Goal: Information Seeking & Learning: Learn about a topic

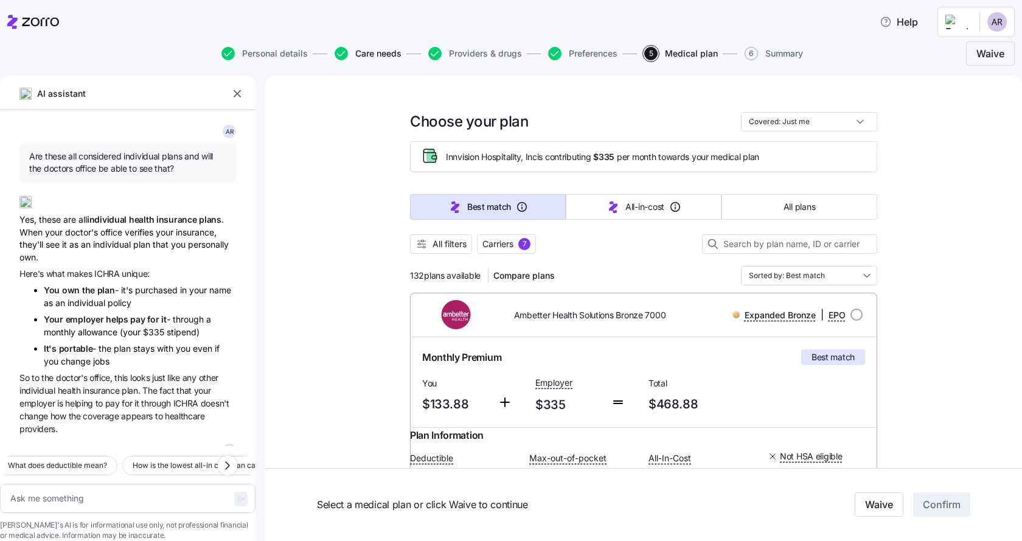
scroll to position [2684, 0]
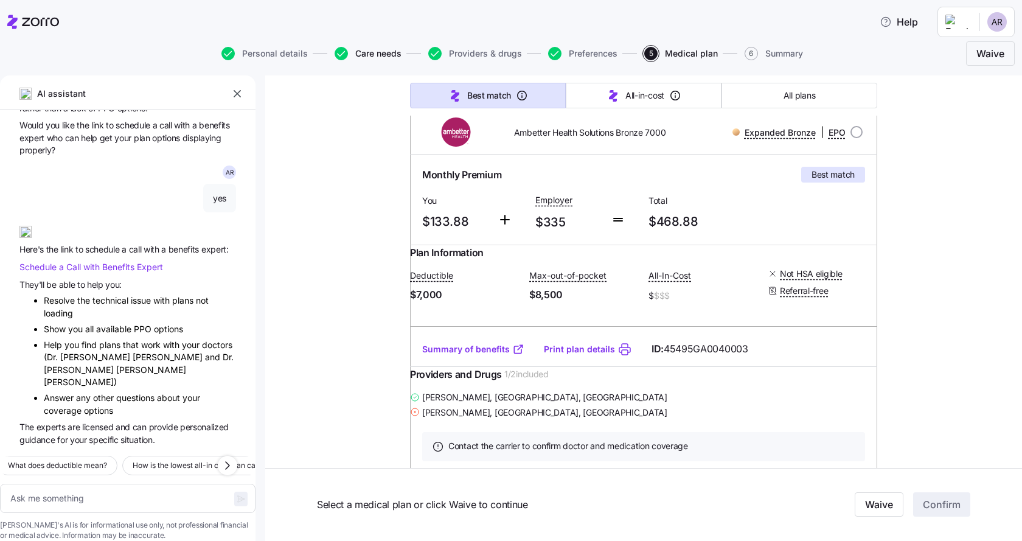
click at [378, 55] on span "Care needs" at bounding box center [378, 53] width 46 height 9
type textarea "x"
drag, startPoint x: 360, startPoint y: 52, endPoint x: 382, endPoint y: 235, distance: 185.0
click at [360, 51] on span "Care needs" at bounding box center [378, 53] width 46 height 9
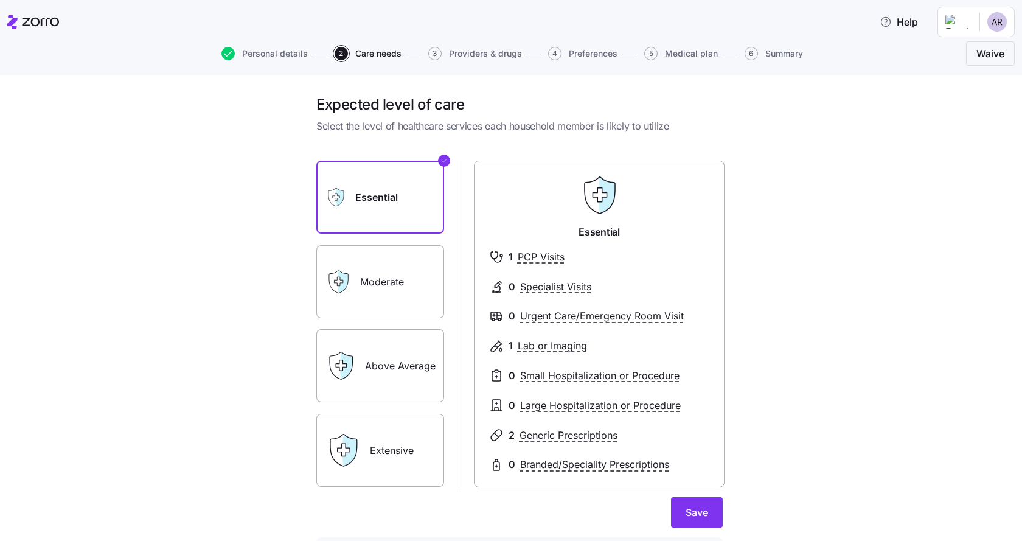
drag, startPoint x: 376, startPoint y: 188, endPoint x: 450, endPoint y: 266, distance: 108.0
click at [377, 190] on label "Essential" at bounding box center [380, 197] width 128 height 73
click at [695, 506] on span "Save" at bounding box center [697, 512] width 23 height 15
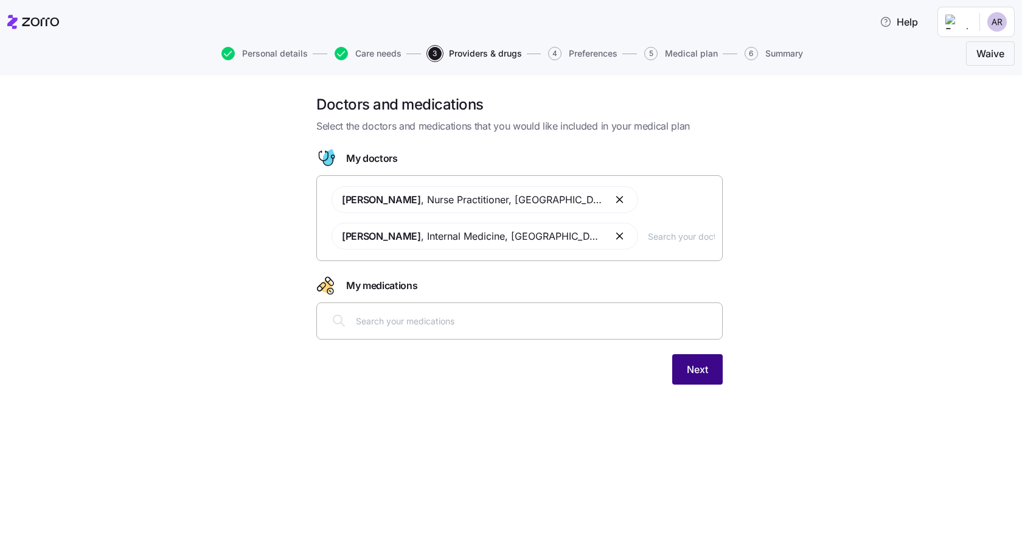
click at [713, 372] on button "Next" at bounding box center [697, 369] width 50 height 30
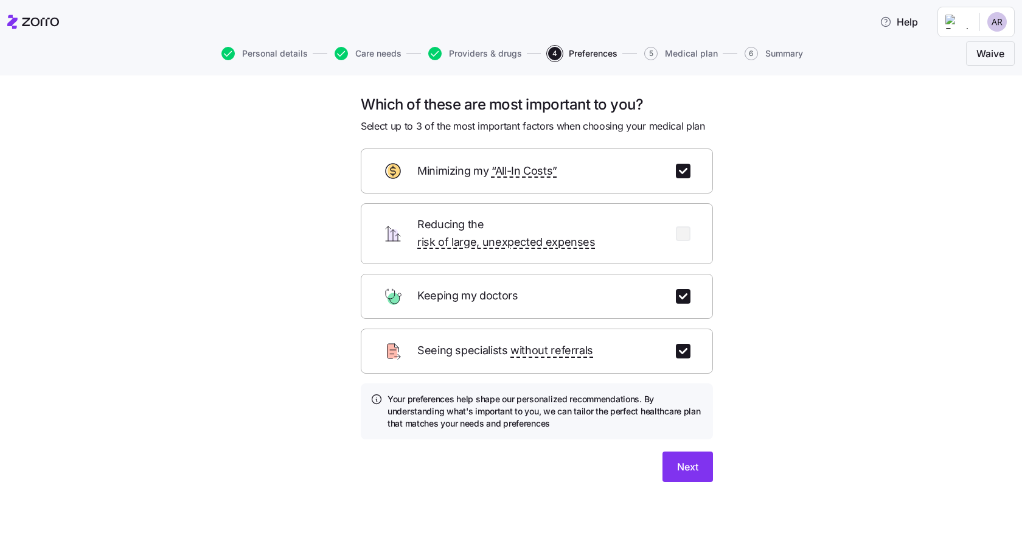
click at [693, 167] on div "Minimizing my “All-In Costs”" at bounding box center [537, 170] width 352 height 45
click at [684, 171] on input "checkbox" at bounding box center [683, 171] width 15 height 15
checkbox input "false"
click at [698, 451] on button "Next" at bounding box center [688, 466] width 50 height 30
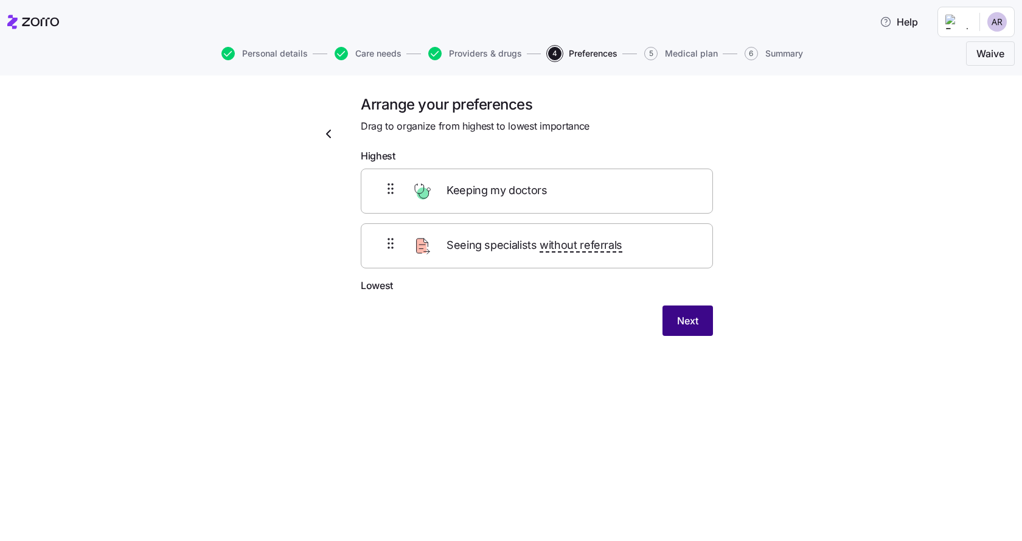
click at [677, 322] on span "Next" at bounding box center [687, 320] width 21 height 15
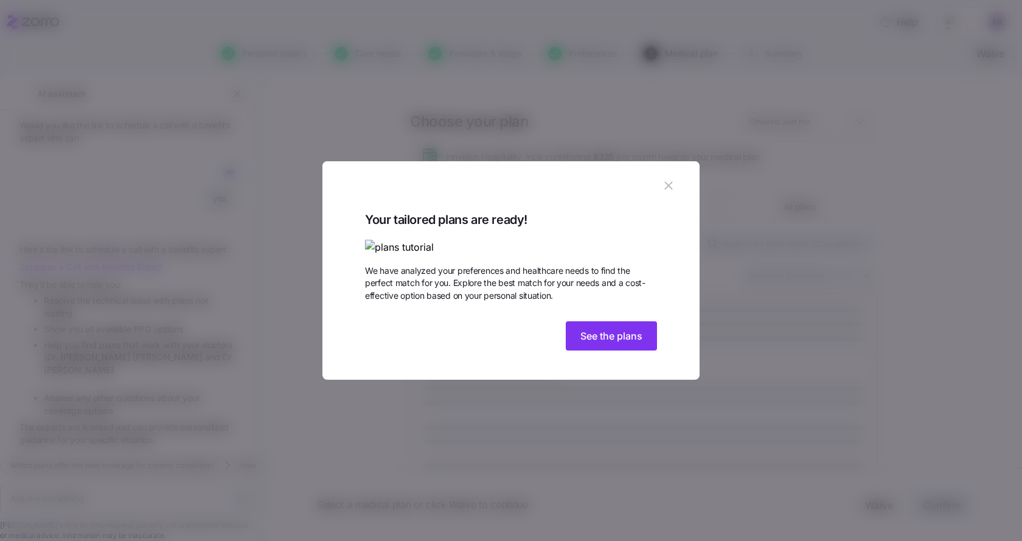
scroll to position [2684, 0]
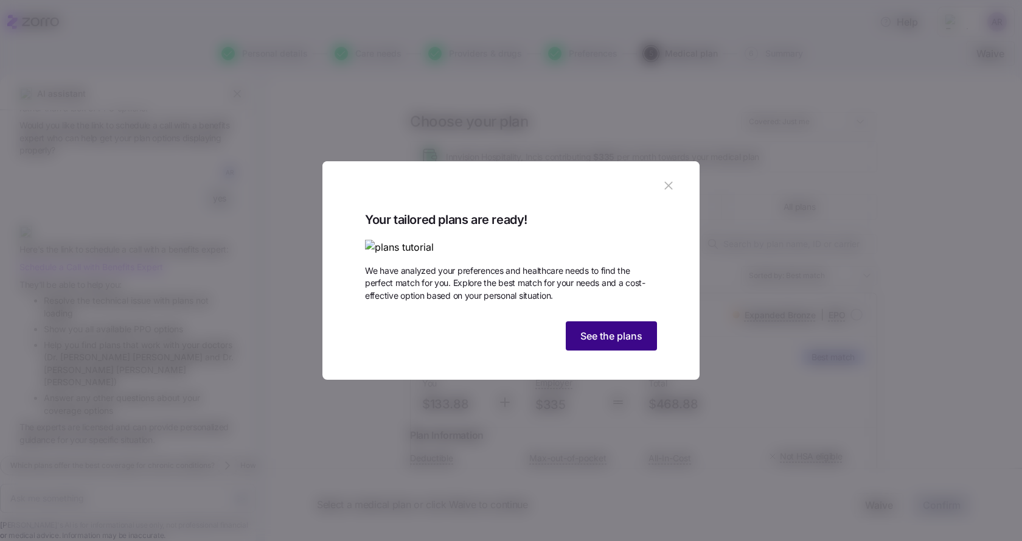
click at [647, 350] on button "See the plans" at bounding box center [611, 335] width 91 height 29
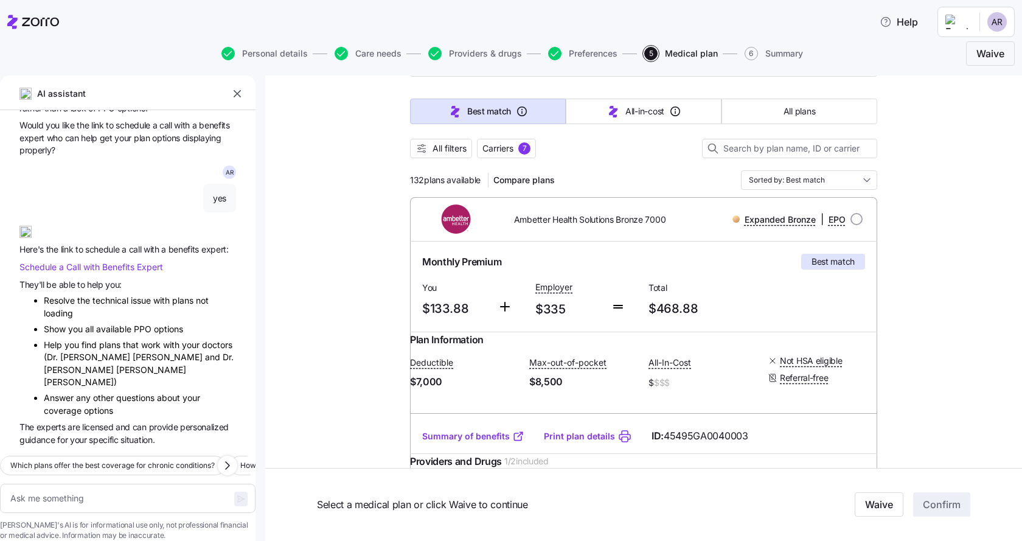
scroll to position [0, 0]
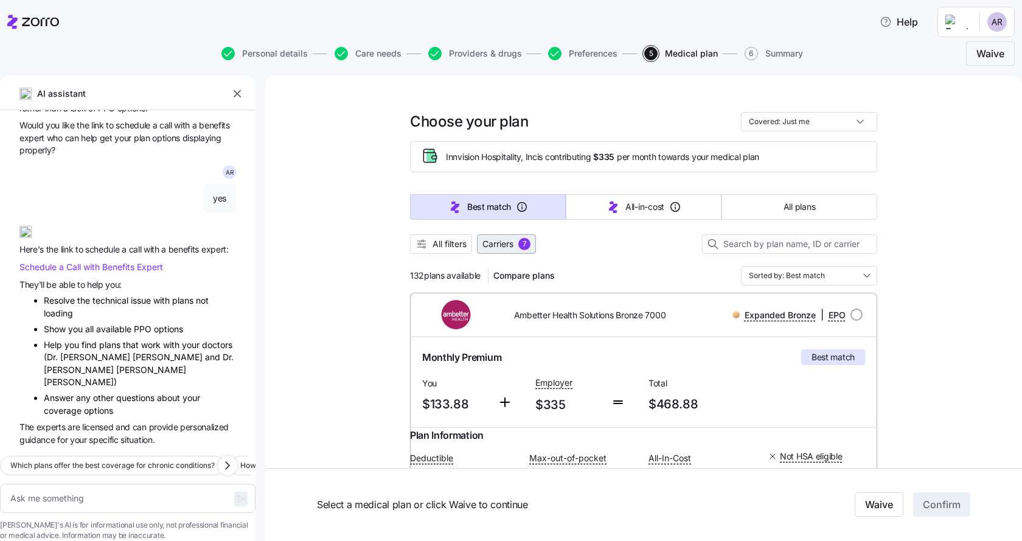
click at [518, 246] on div "7" at bounding box center [524, 244] width 12 height 12
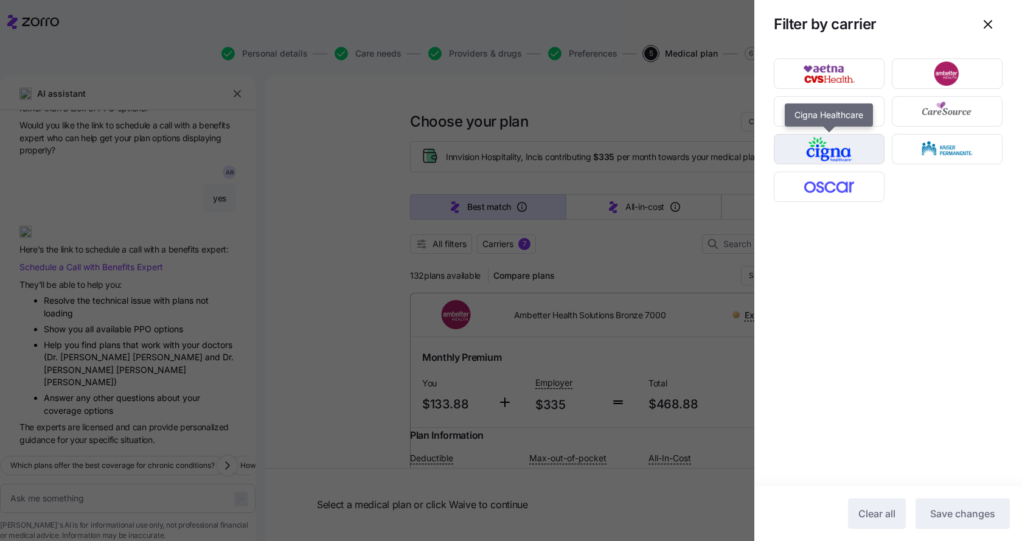
click at [821, 146] on img "button" at bounding box center [829, 149] width 89 height 24
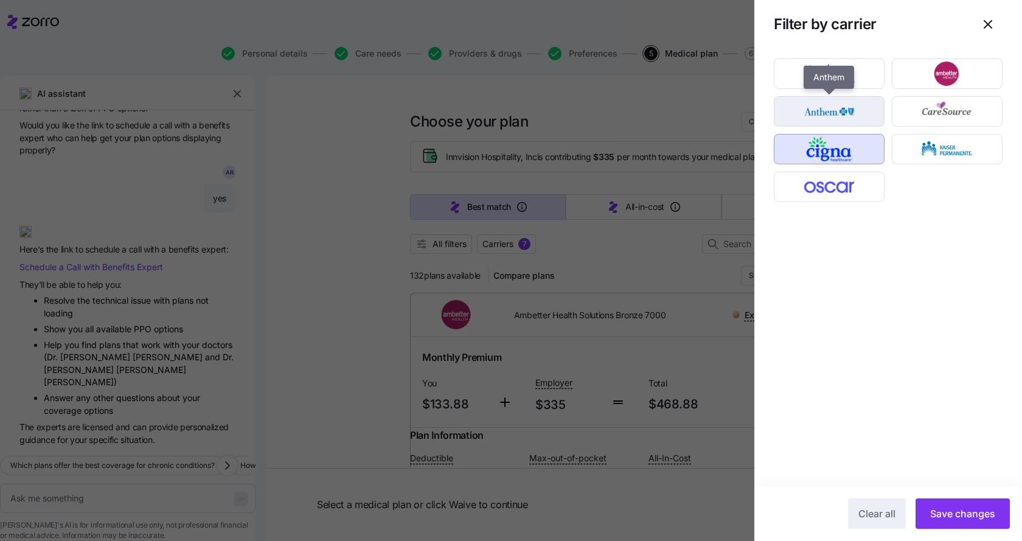
click at [813, 120] on img "button" at bounding box center [829, 111] width 89 height 24
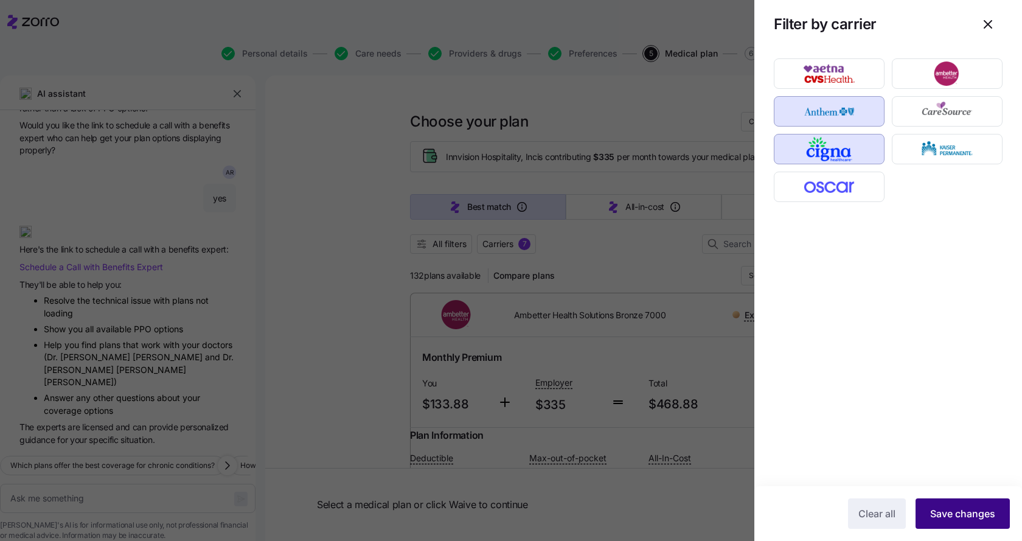
click at [957, 514] on span "Save changes" at bounding box center [962, 513] width 65 height 15
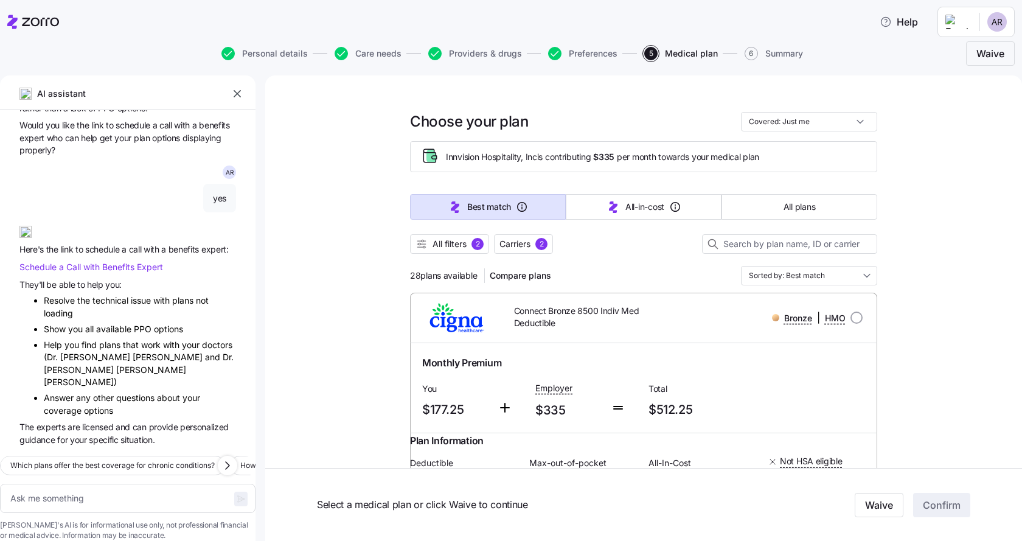
scroll to position [61, 0]
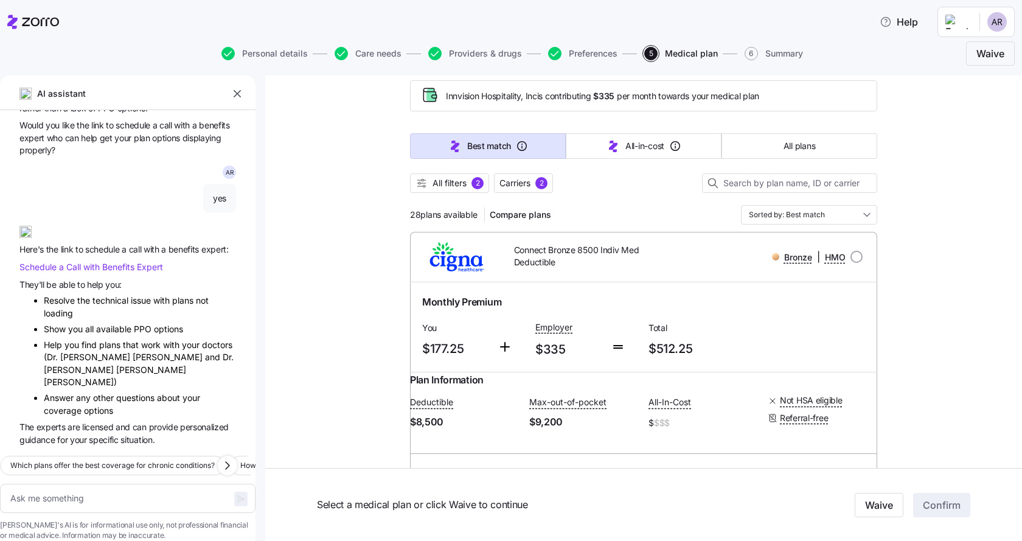
drag, startPoint x: 467, startPoint y: 185, endPoint x: 587, endPoint y: 201, distance: 121.0
click at [467, 185] on span "All filters 2" at bounding box center [450, 183] width 68 height 12
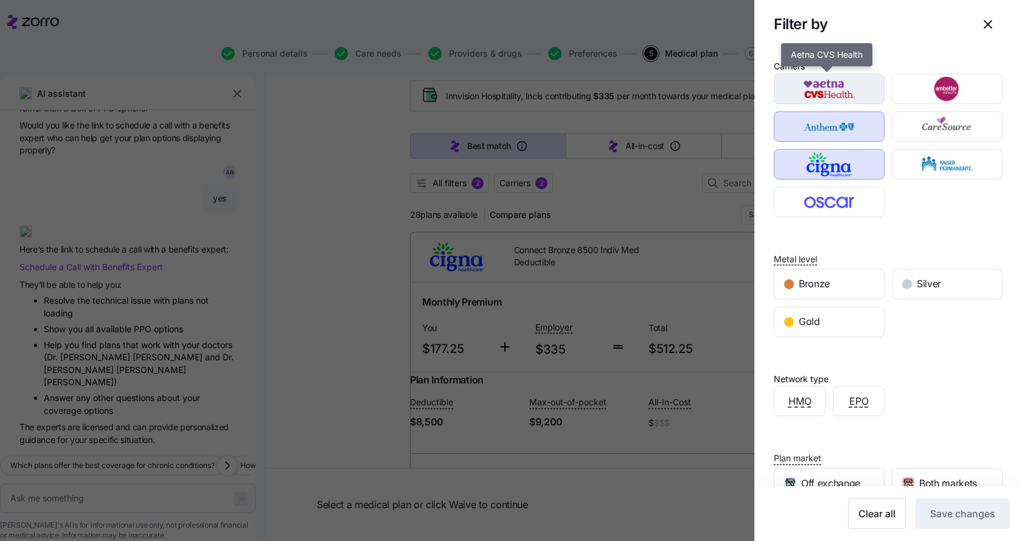
click at [821, 84] on img "button" at bounding box center [829, 89] width 89 height 24
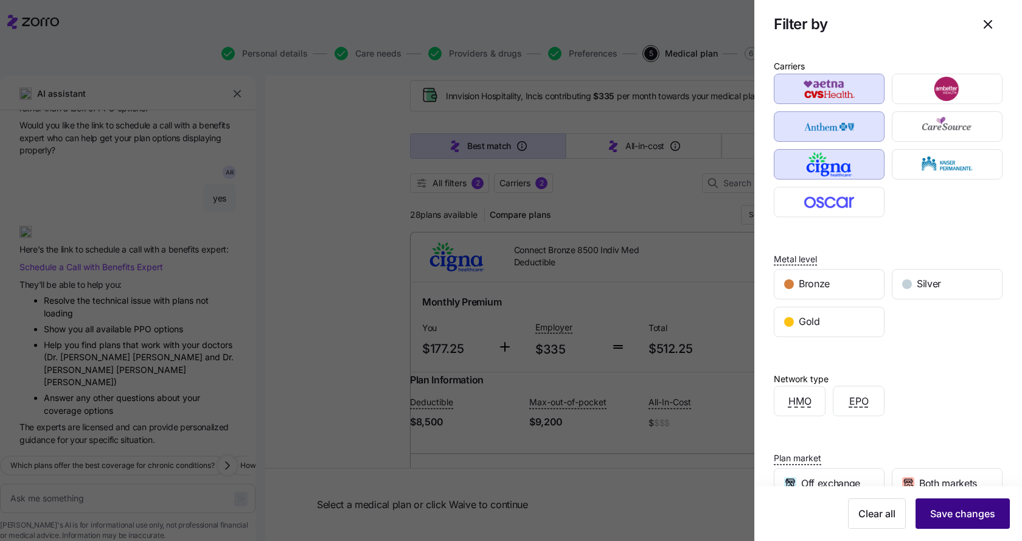
click at [962, 510] on span "Save changes" at bounding box center [962, 513] width 65 height 15
type textarea "x"
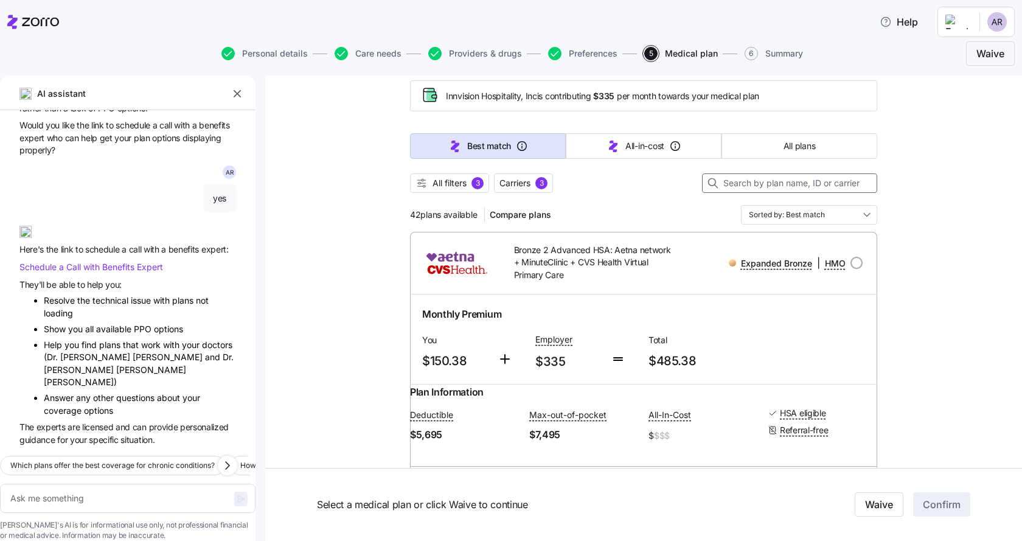
click at [731, 177] on input at bounding box center [789, 182] width 175 height 19
type input "PP"
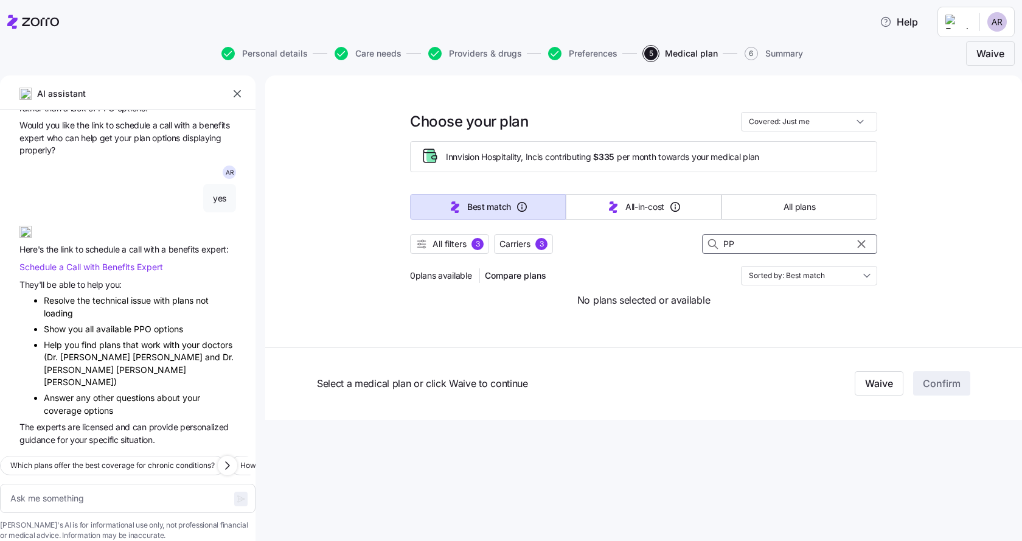
scroll to position [0, 0]
click at [792, 247] on input "PP" at bounding box center [789, 243] width 175 height 19
drag, startPoint x: 762, startPoint y: 248, endPoint x: 707, endPoint y: 243, distance: 55.6
click at [707, 243] on div "PP" at bounding box center [789, 243] width 175 height 19
type textarea "x"
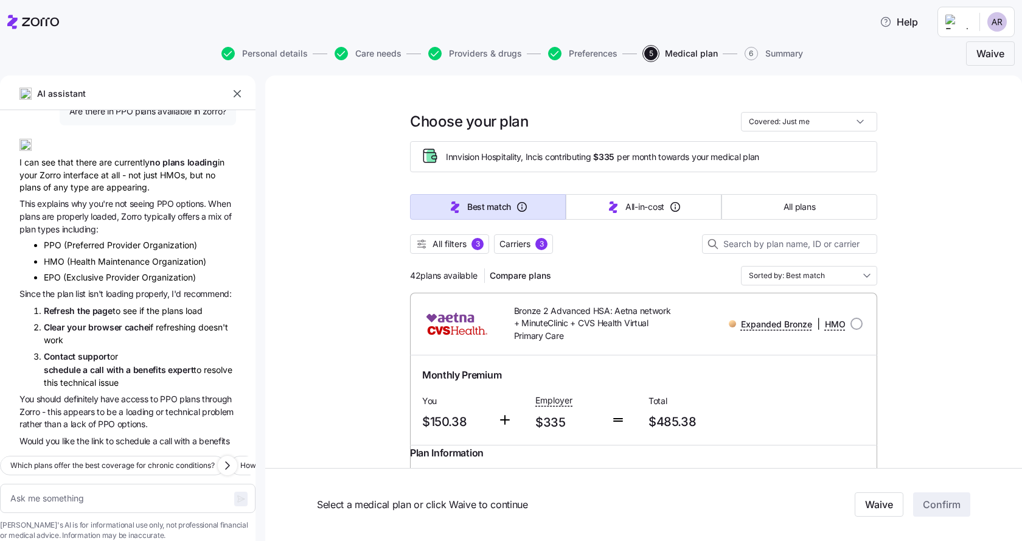
scroll to position [2258, 0]
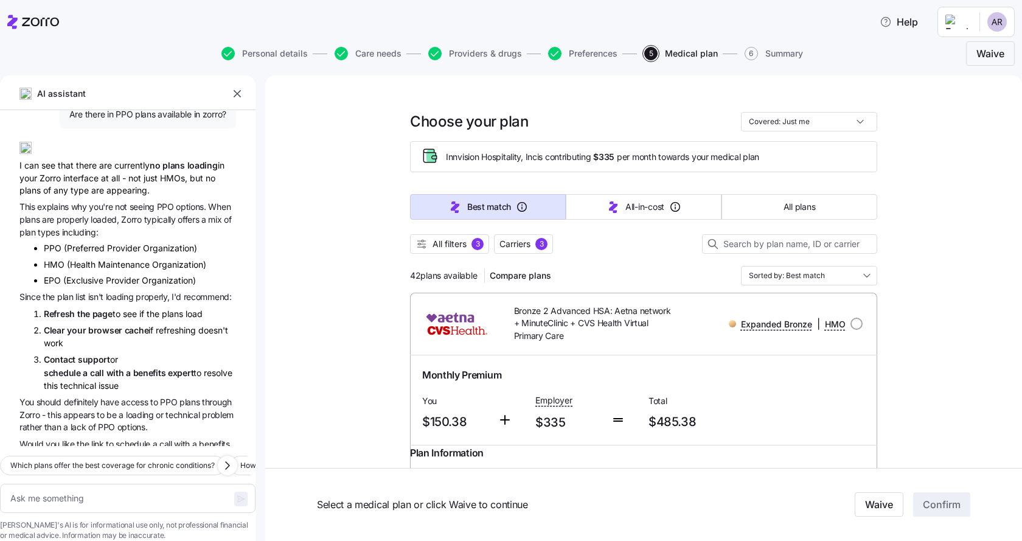
drag, startPoint x: 564, startPoint y: 50, endPoint x: 658, endPoint y: 166, distance: 148.8
click at [565, 52] on button "Preferences" at bounding box center [582, 53] width 69 height 13
type textarea "x"
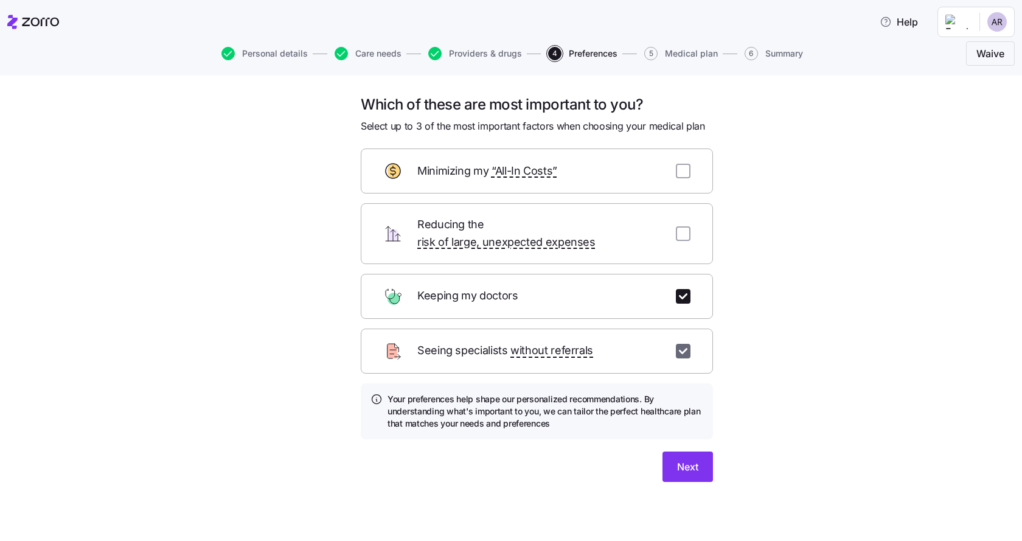
click at [688, 344] on input "checkbox" at bounding box center [683, 351] width 15 height 15
checkbox input "false"
click at [695, 451] on button "Next" at bounding box center [688, 466] width 50 height 30
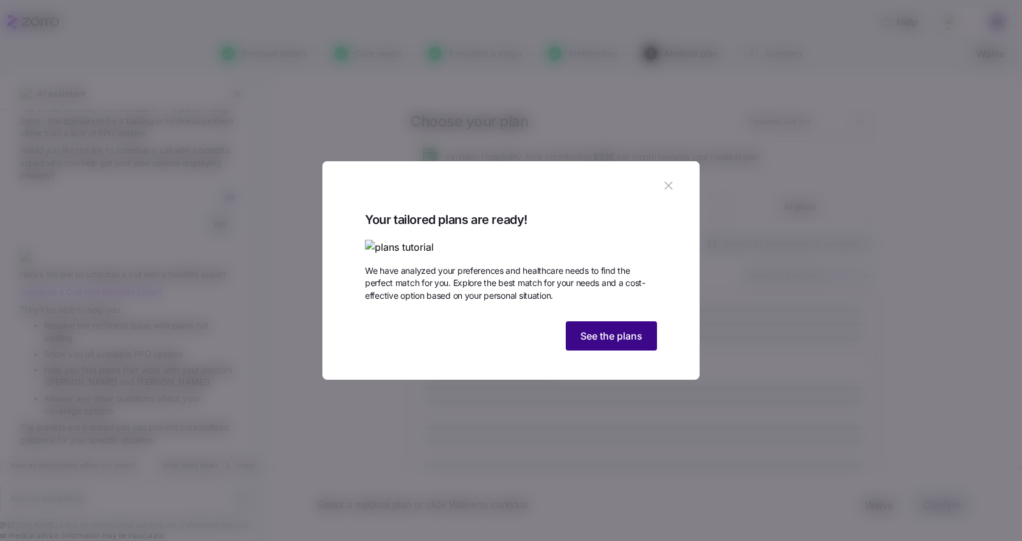
click at [642, 350] on button "See the plans" at bounding box center [611, 335] width 91 height 29
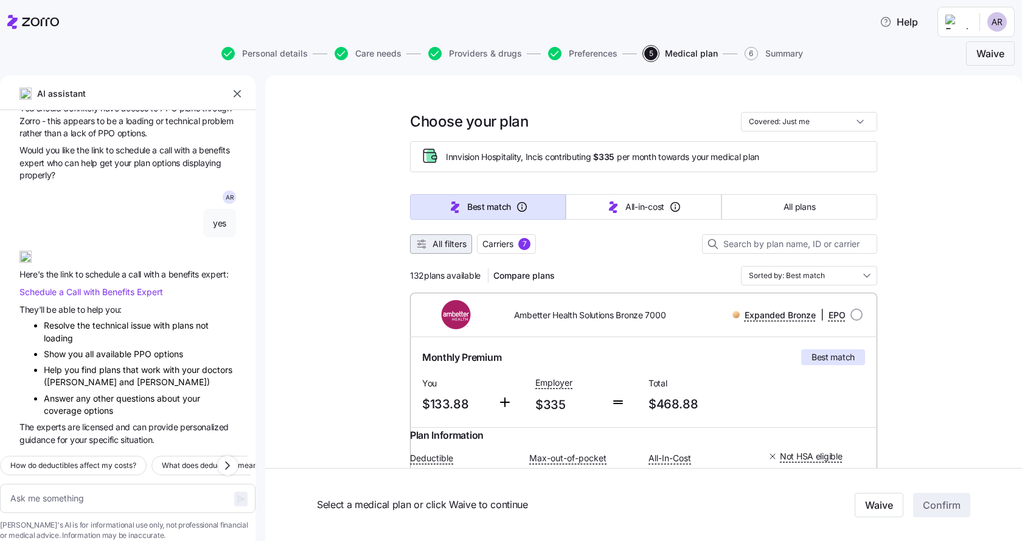
click at [461, 240] on span "All filters" at bounding box center [450, 244] width 34 height 12
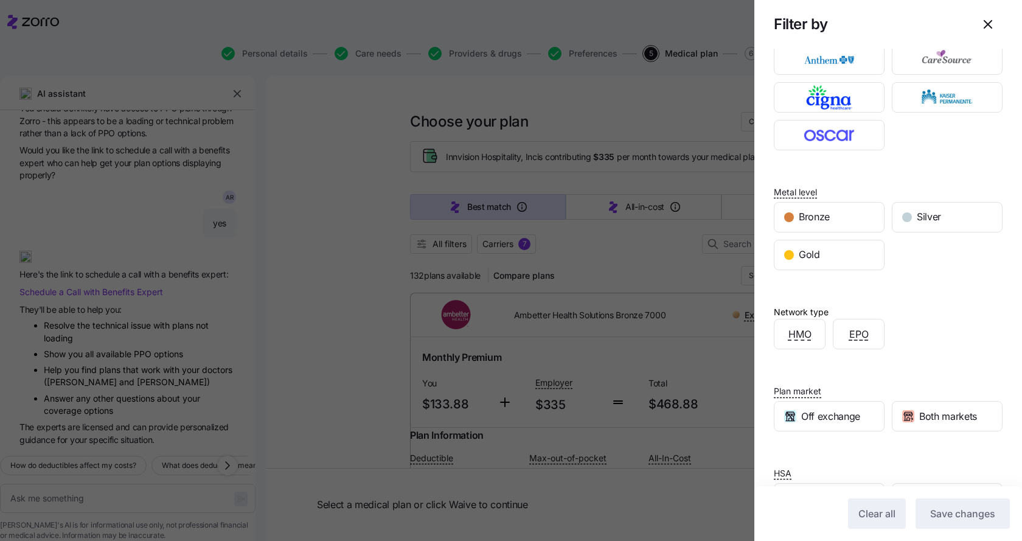
scroll to position [114, 0]
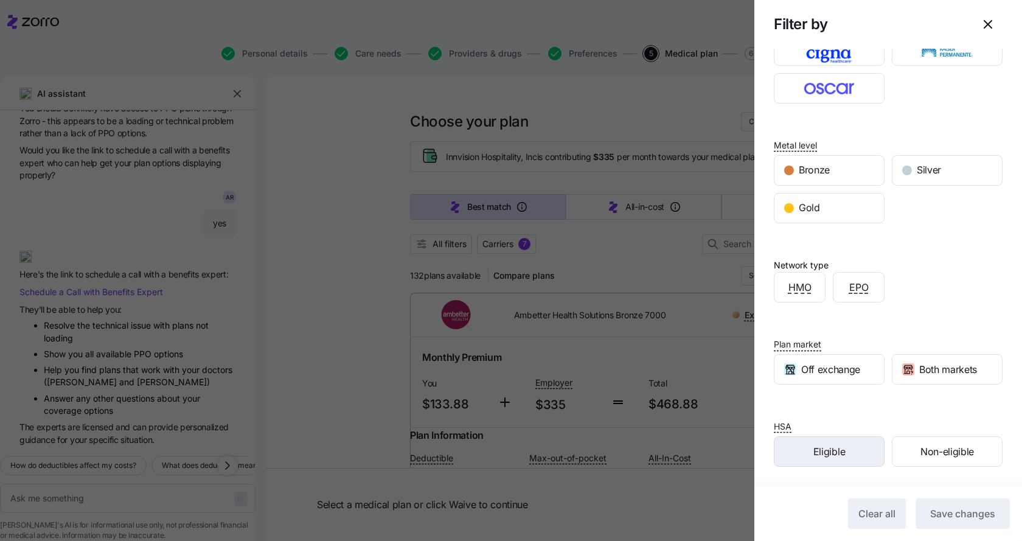
click at [855, 451] on div "Eligible" at bounding box center [830, 451] width 110 height 29
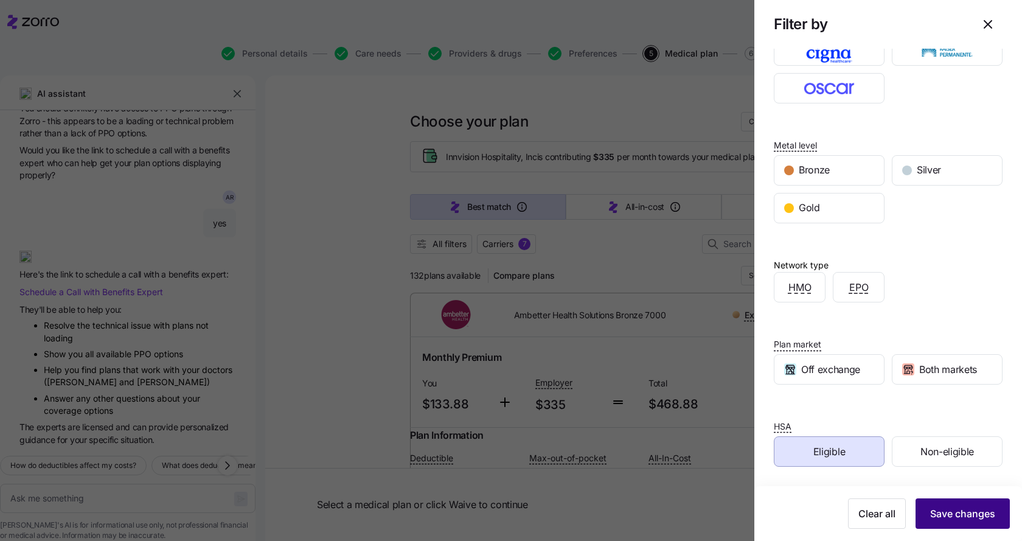
click at [985, 518] on span "Save changes" at bounding box center [962, 513] width 65 height 15
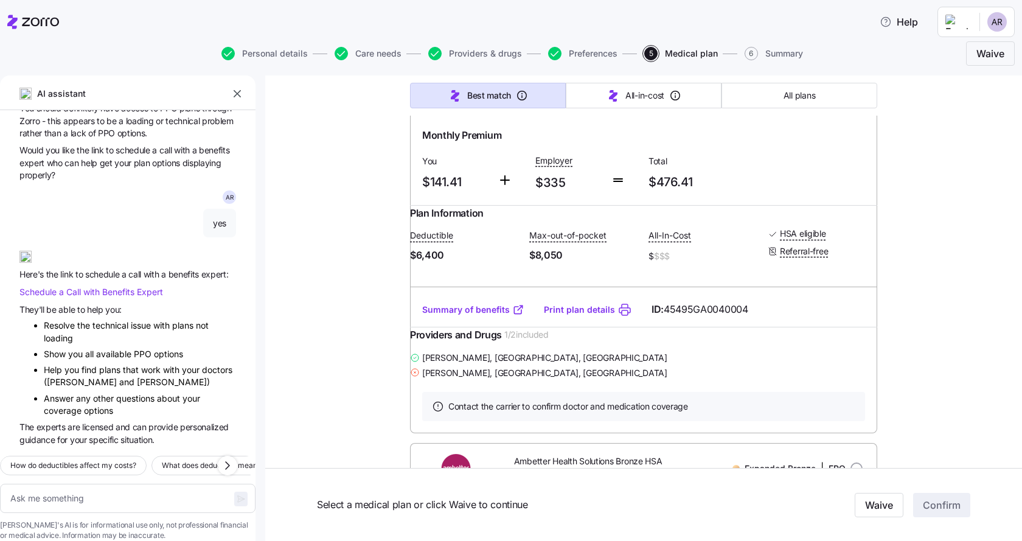
scroll to position [243, 0]
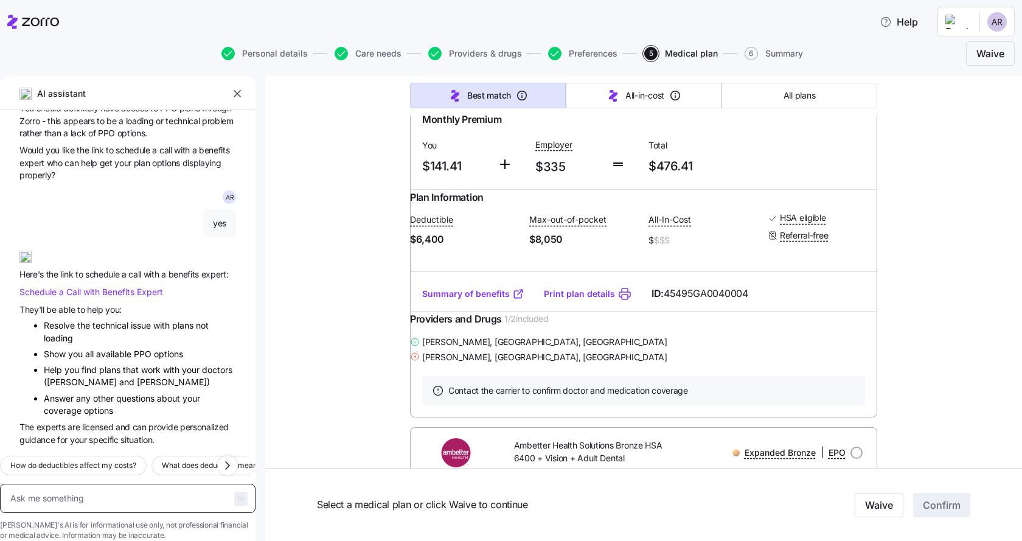
click at [141, 485] on textarea at bounding box center [128, 498] width 256 height 29
type textarea "x"
type textarea "D"
type textarea "x"
type textarea "Do"
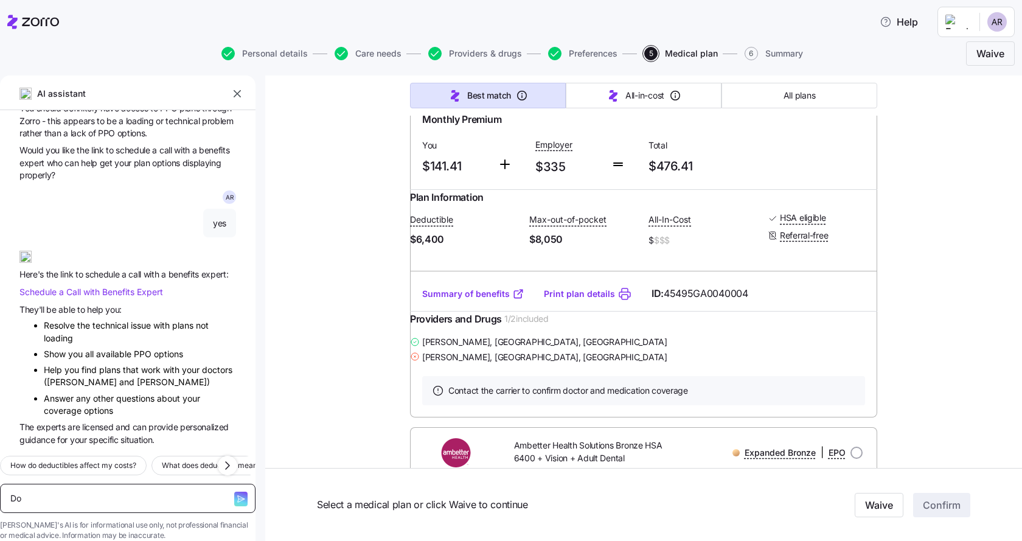
type textarea "x"
type textarea "Doe"
type textarea "x"
type textarea "Does"
type textarea "x"
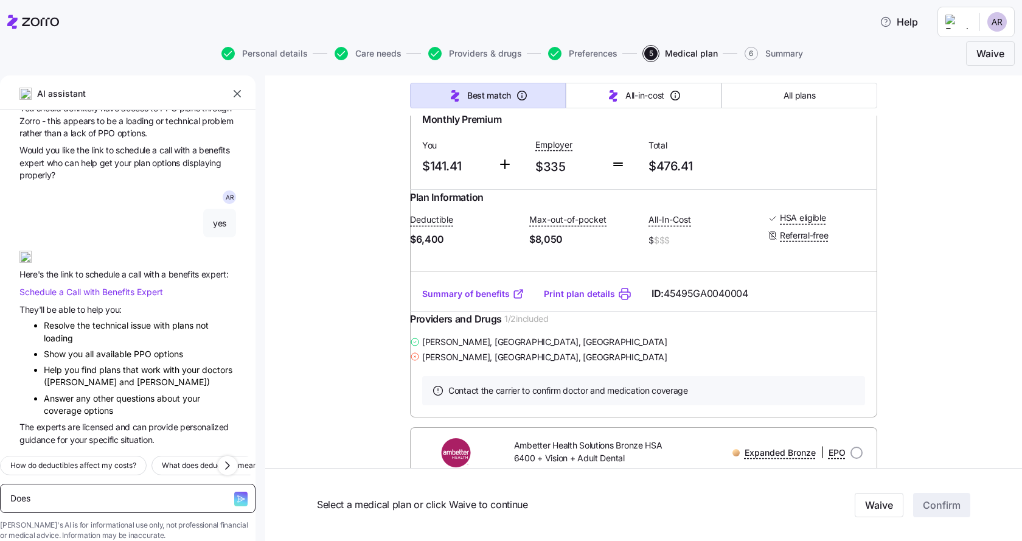
type textarea "Does u"
type textarea "x"
type textarea "Does ur"
type textarea "x"
type textarea "Does urg"
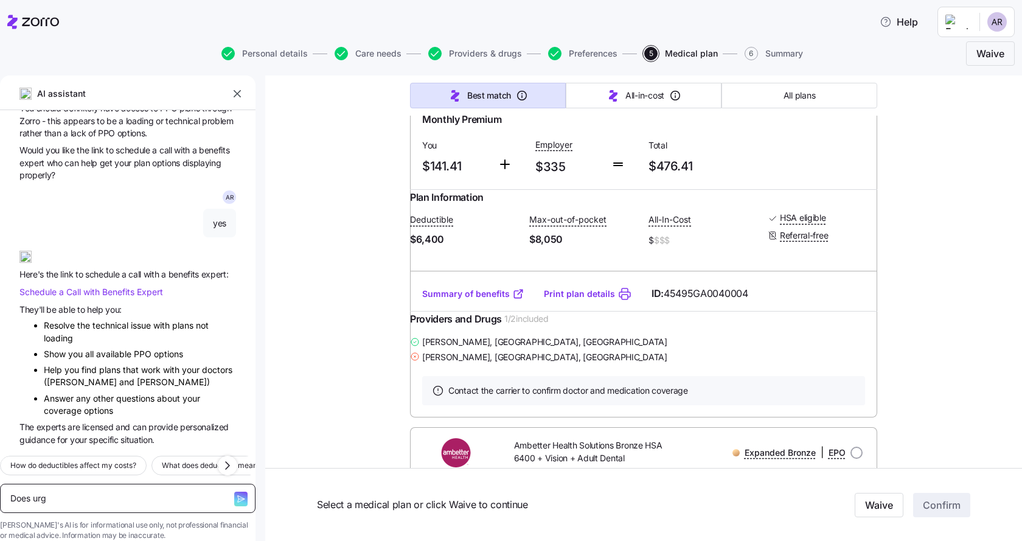
type textarea "x"
type textarea "Does urge"
type textarea "x"
type textarea "Does urgen"
type textarea "x"
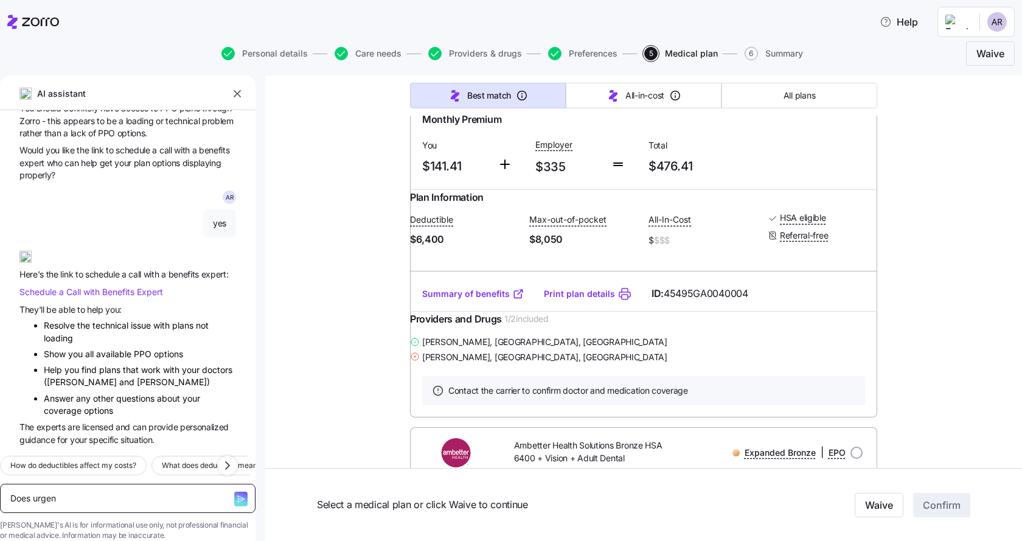
type textarea "Does urgent"
type textarea "x"
type textarea "Does urgent"
type textarea "x"
type textarea "Does urgent c"
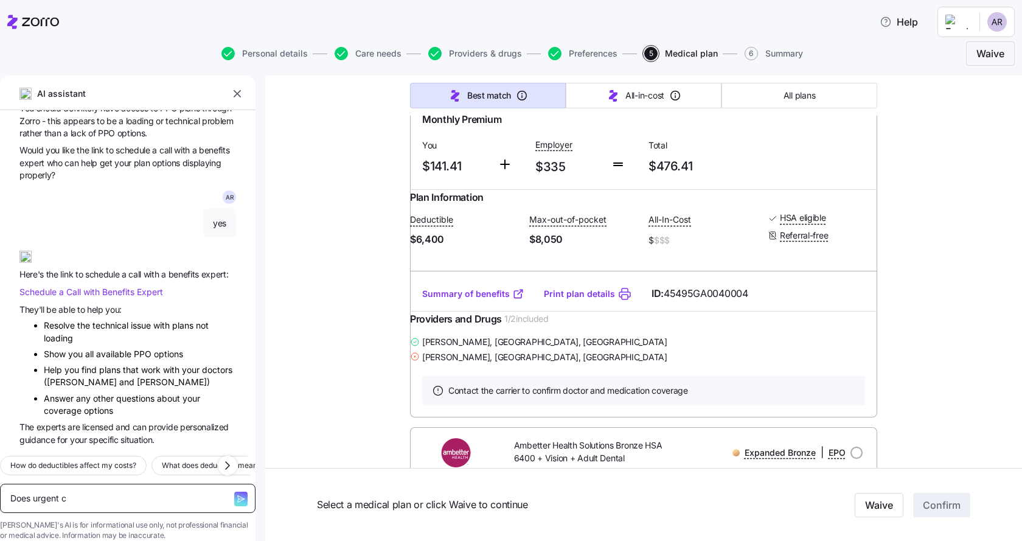
type textarea "x"
type textarea "Does urgent ca"
type textarea "x"
type textarea "Does urgent car"
type textarea "x"
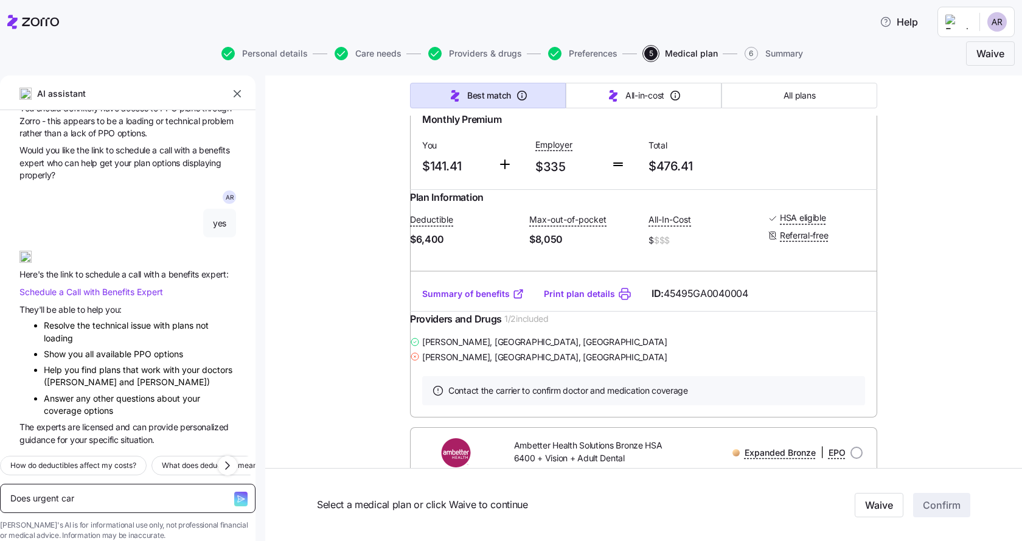
type textarea "Does urgent care"
type textarea "x"
type textarea "Does urgent care"
type textarea "x"
type textarea "Does urgent care a"
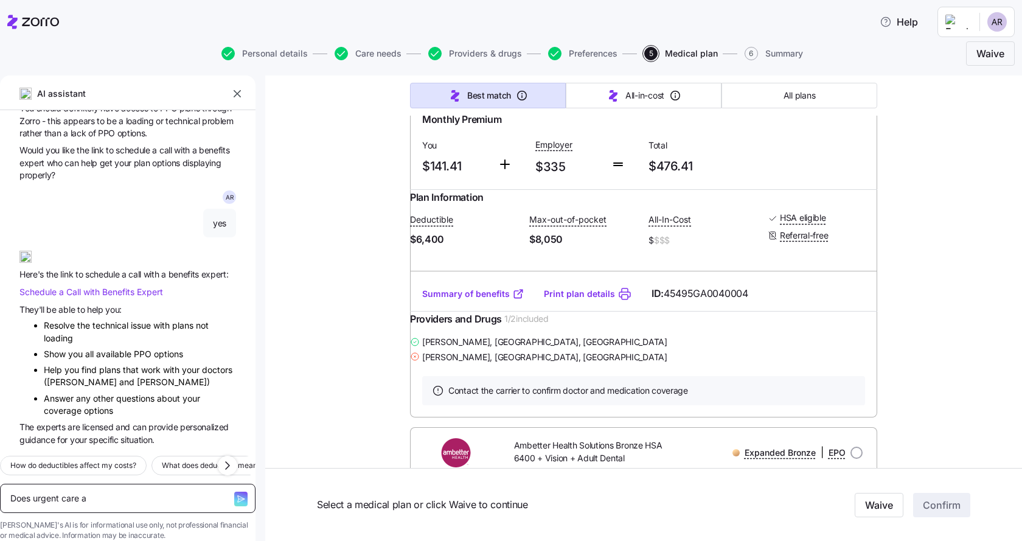
type textarea "x"
type textarea "Does urgent care ac"
type textarea "x"
type textarea "Does urgent care acc"
type textarea "x"
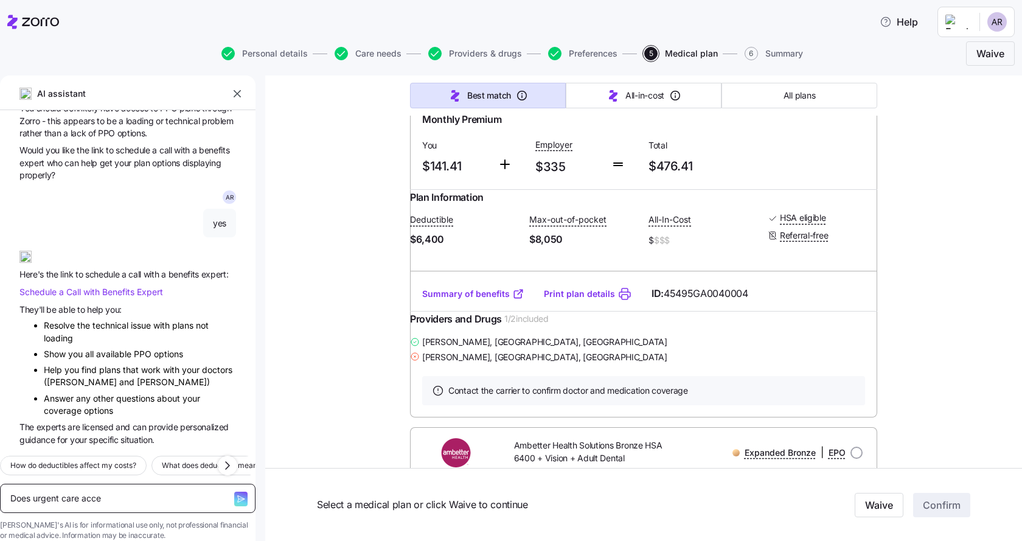
type textarea "Does urgent care accep"
type textarea "x"
type textarea "Does urgent care accept"
type textarea "x"
type textarea "Does urgent care accept"
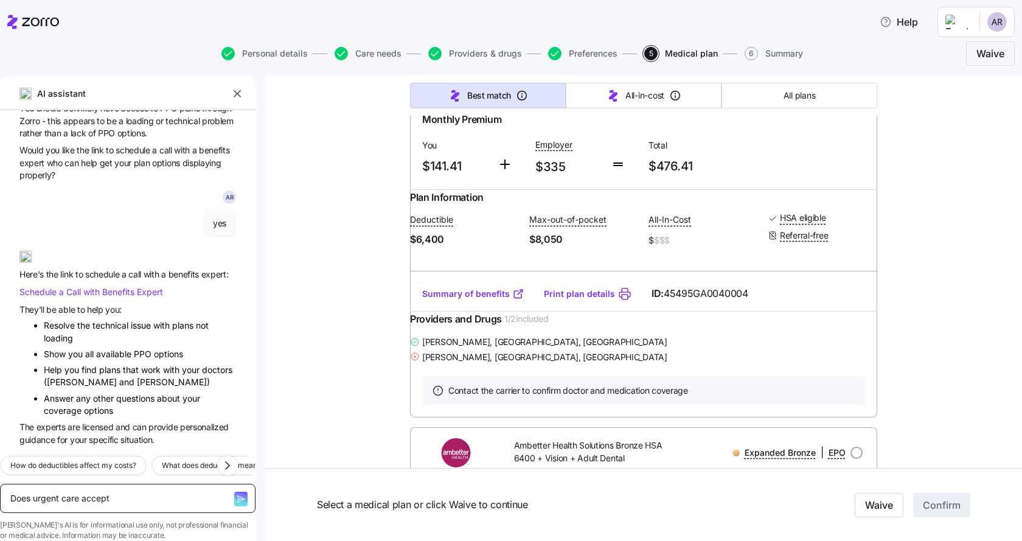
type textarea "x"
type textarea "Does urgent care accept E"
type textarea "x"
type textarea "Does urgent care accept EP"
type textarea "x"
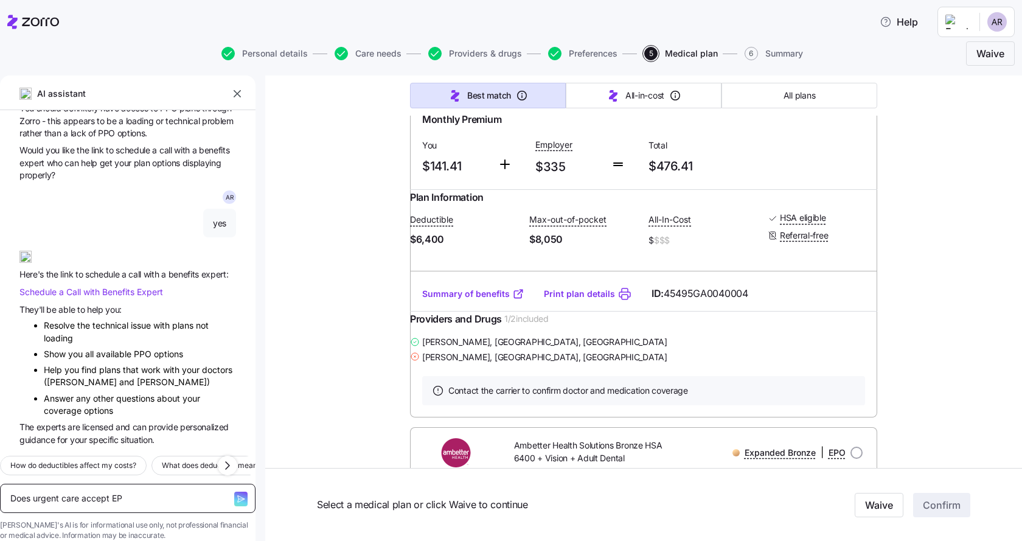
type textarea "Does urgent care accept EPO"
type textarea "x"
type textarea "Does urgent care accept EPO?"
type textarea "x"
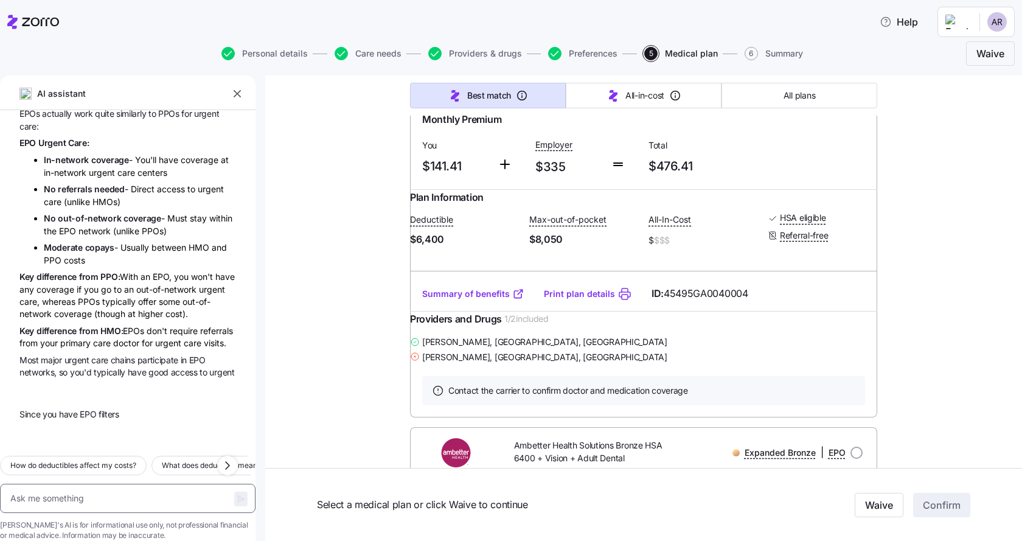
scroll to position [3133, 0]
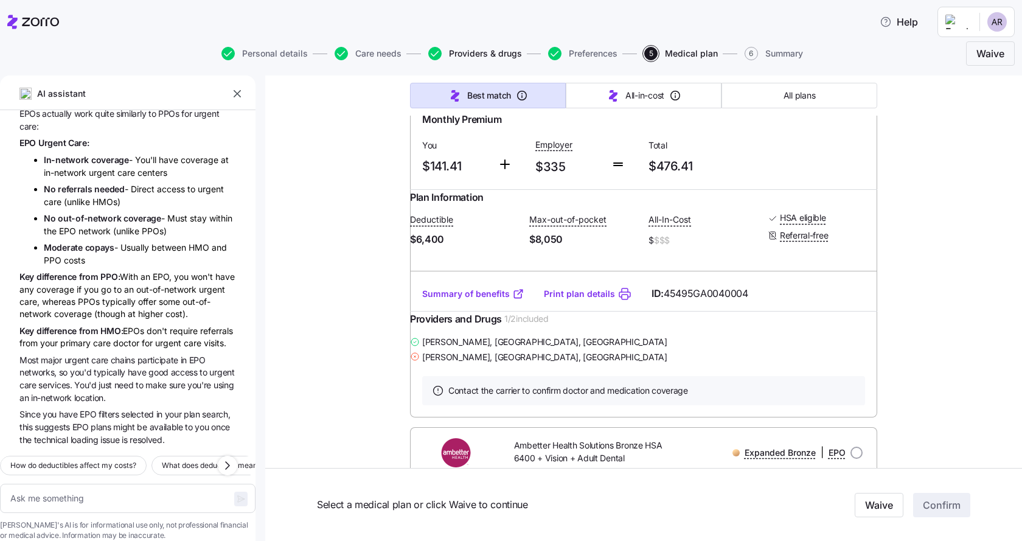
click at [479, 55] on span "Providers & drugs" at bounding box center [485, 53] width 73 height 9
type textarea "x"
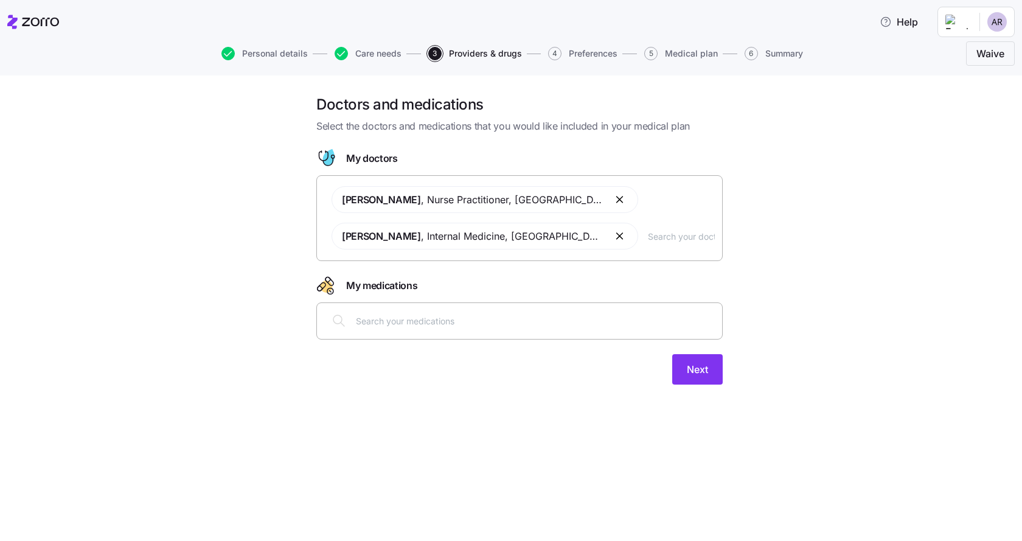
click at [694, 241] on input "text" at bounding box center [681, 235] width 67 height 13
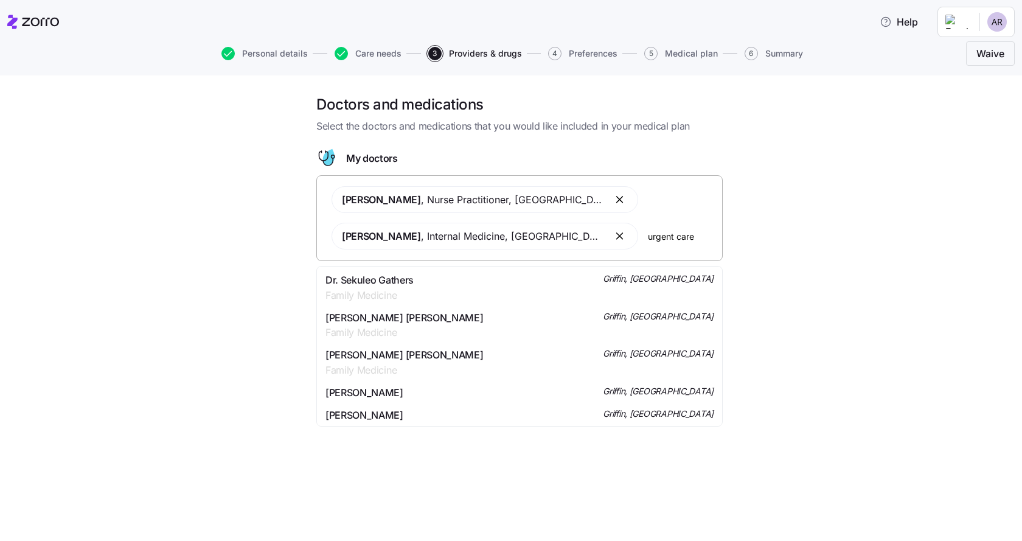
type input "urgent care"
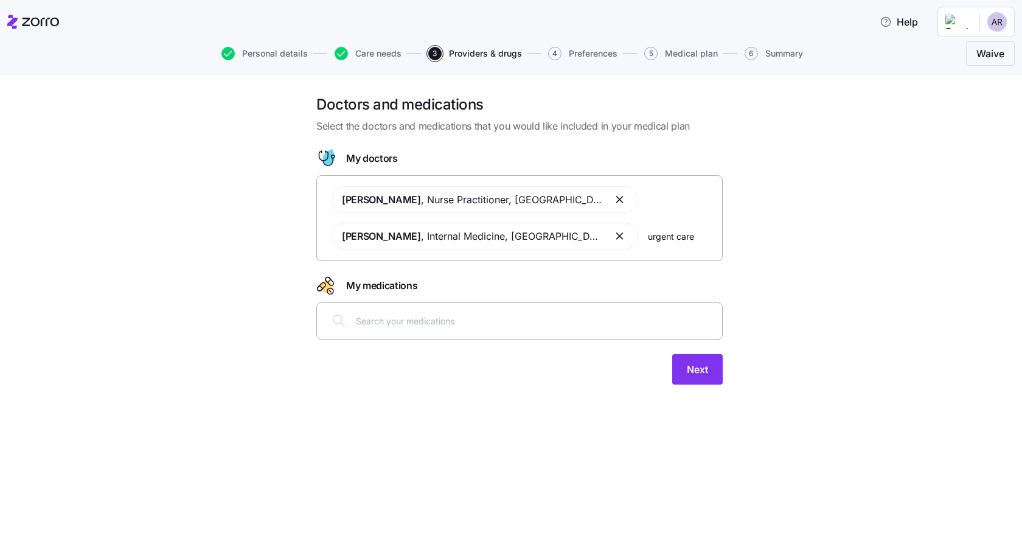
click at [678, 55] on span "Medical plan" at bounding box center [691, 53] width 53 height 9
click at [686, 50] on div "Personal details Care needs 3 Providers & drugs 4 Preferences 5 Medical plan 6 …" at bounding box center [511, 53] width 1008 height 29
click at [686, 50] on span "Medical plan" at bounding box center [691, 53] width 53 height 9
click at [605, 58] on span "Preferences" at bounding box center [593, 53] width 49 height 9
click at [605, 50] on span "Preferences" at bounding box center [593, 53] width 49 height 9
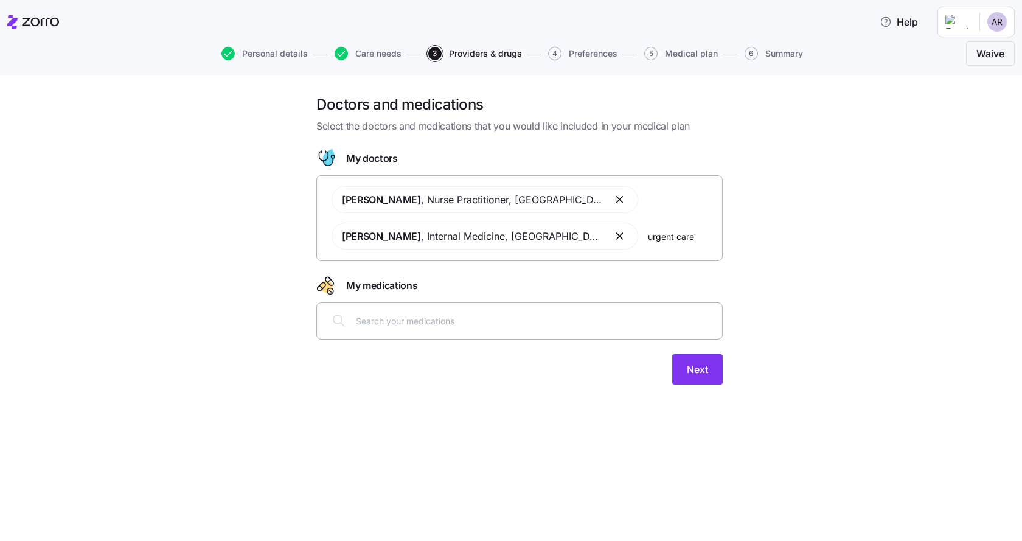
click at [653, 239] on input "urgent care" at bounding box center [681, 235] width 67 height 13
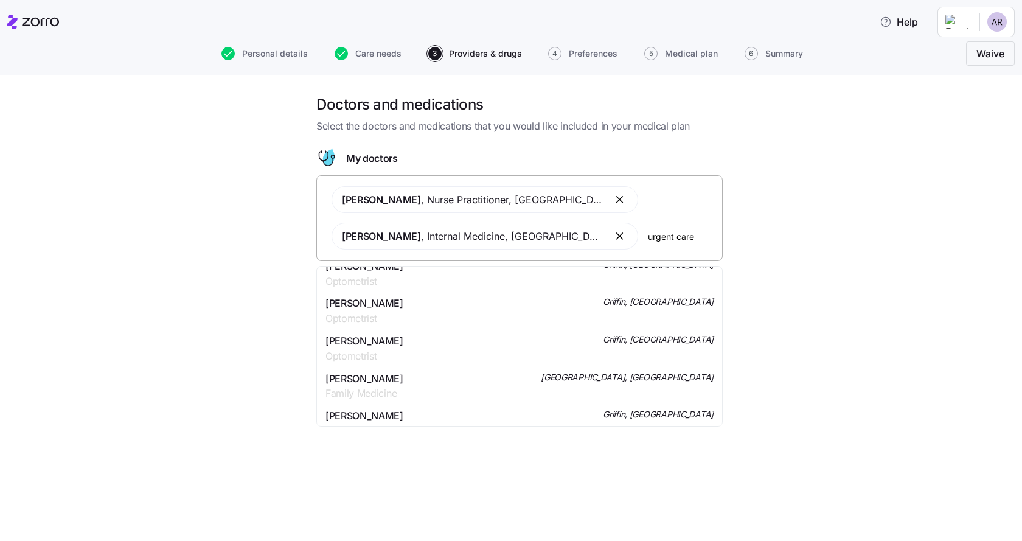
scroll to position [511, 0]
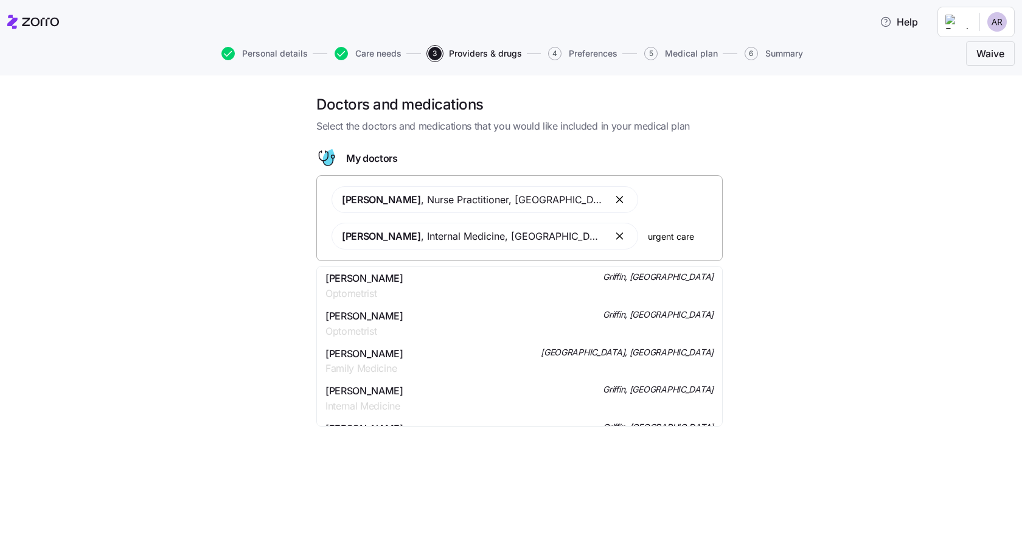
click at [660, 236] on input "urgent care" at bounding box center [681, 235] width 67 height 13
drag, startPoint x: 644, startPoint y: 234, endPoint x: 747, endPoint y: 236, distance: 103.5
click at [747, 236] on div "Doctors and medications Select the doctors and medications that you would like …" at bounding box center [519, 247] width 971 height 304
drag, startPoint x: 694, startPoint y: 236, endPoint x: 643, endPoint y: 237, distance: 50.5
click at [643, 237] on div "Rhonda Brooks , Nurse Practitioner , Barnesville, GA Erinn Harris-james , Inter…" at bounding box center [519, 218] width 391 height 78
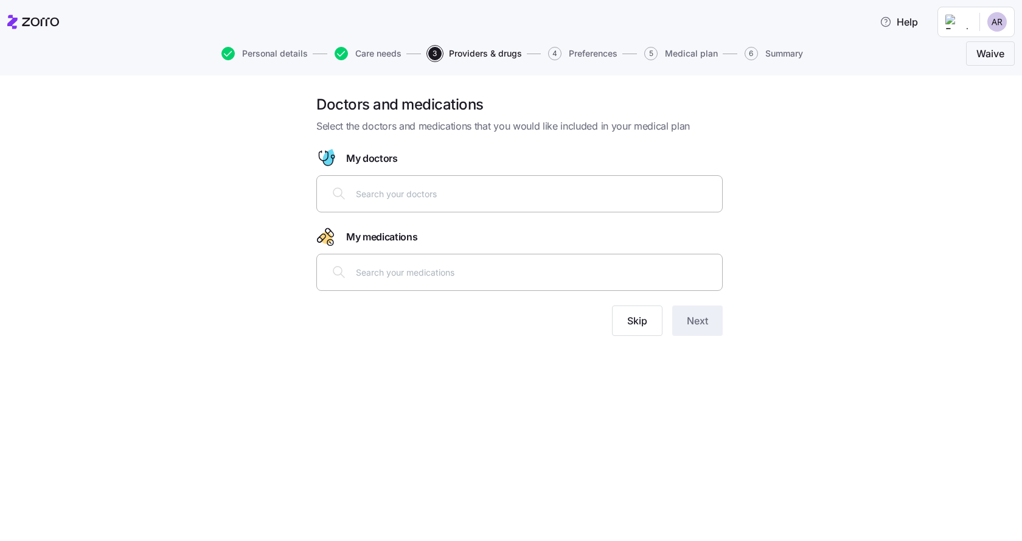
click at [506, 194] on input "text" at bounding box center [535, 193] width 359 height 13
paste input "CareConnect Urgent Care"
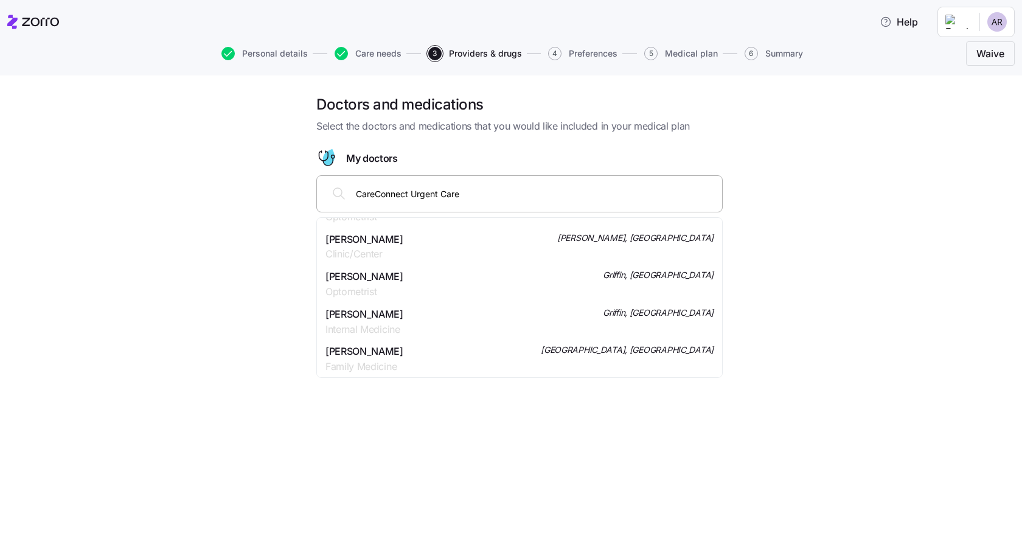
scroll to position [730, 0]
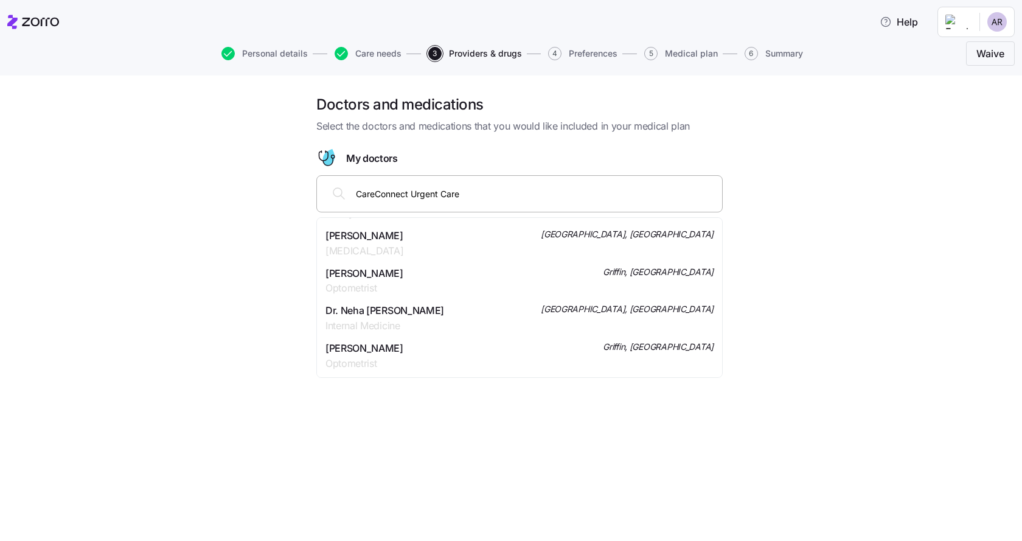
drag, startPoint x: 399, startPoint y: 179, endPoint x: 336, endPoint y: 177, distance: 62.7
click at [336, 177] on div "CareConnect Urgent Care" at bounding box center [519, 193] width 406 height 37
type input "rhonda brooks"
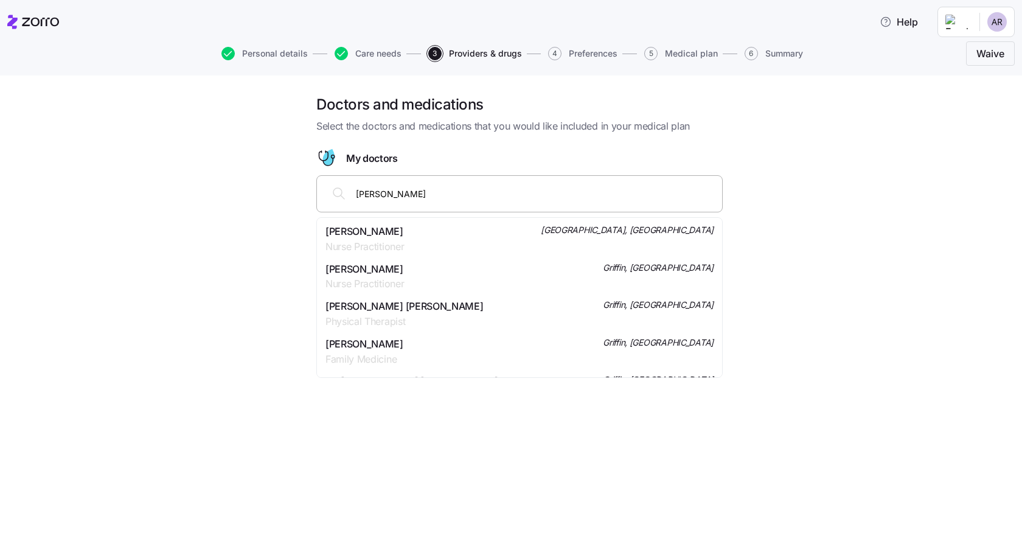
click at [403, 228] on span "Mrs. Rhonda Brooks" at bounding box center [365, 231] width 78 height 15
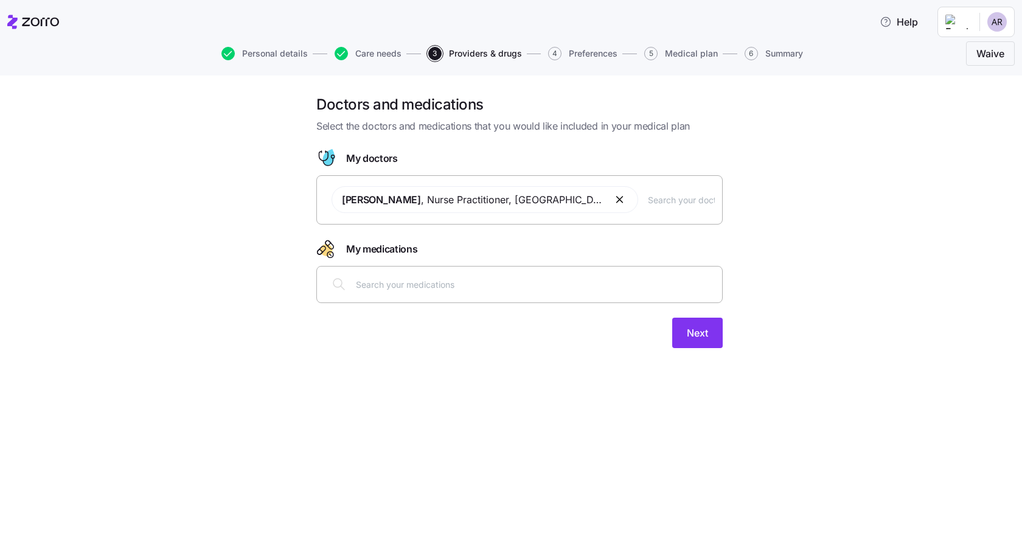
click at [670, 204] on input "text" at bounding box center [681, 199] width 67 height 13
type input "Erinn Harris"
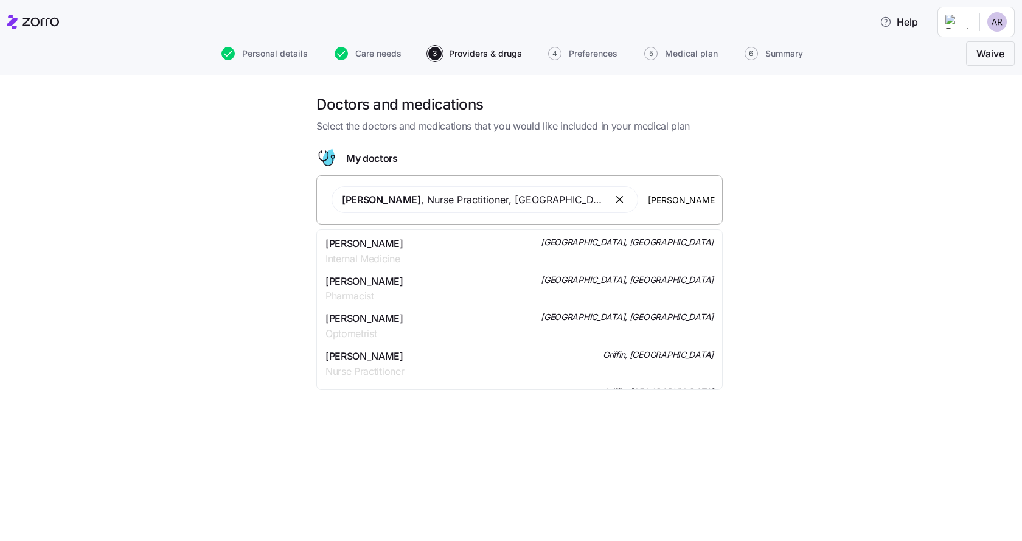
click at [476, 246] on div "Dr. Erinn Renee Harris-james Internal Medicine Peachtree City, GA" at bounding box center [520, 251] width 388 height 30
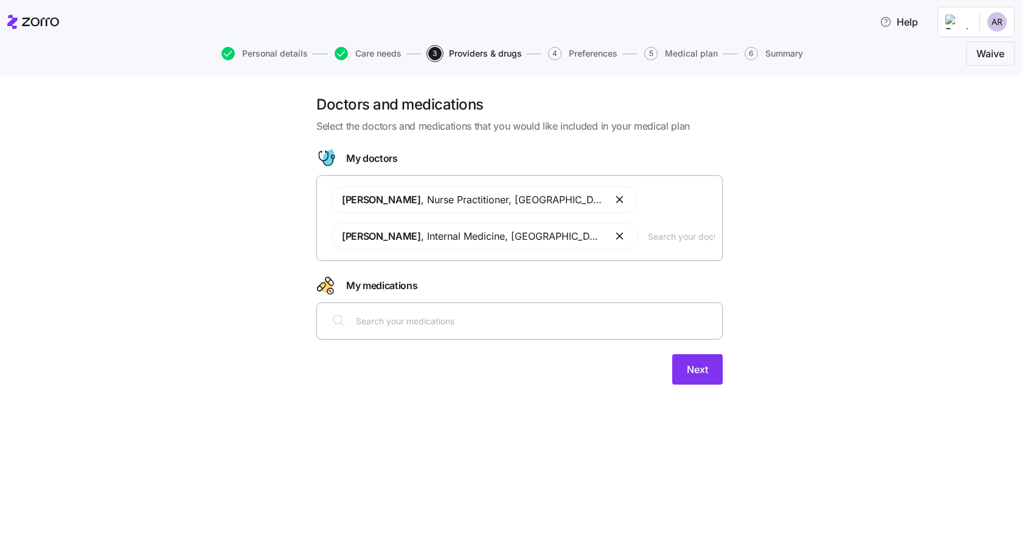
click at [684, 240] on input "text" at bounding box center [681, 235] width 67 height 13
paste input "Shaune Fuller-Gonzalez"
type input "Shaune Fuller-Gonzalez"
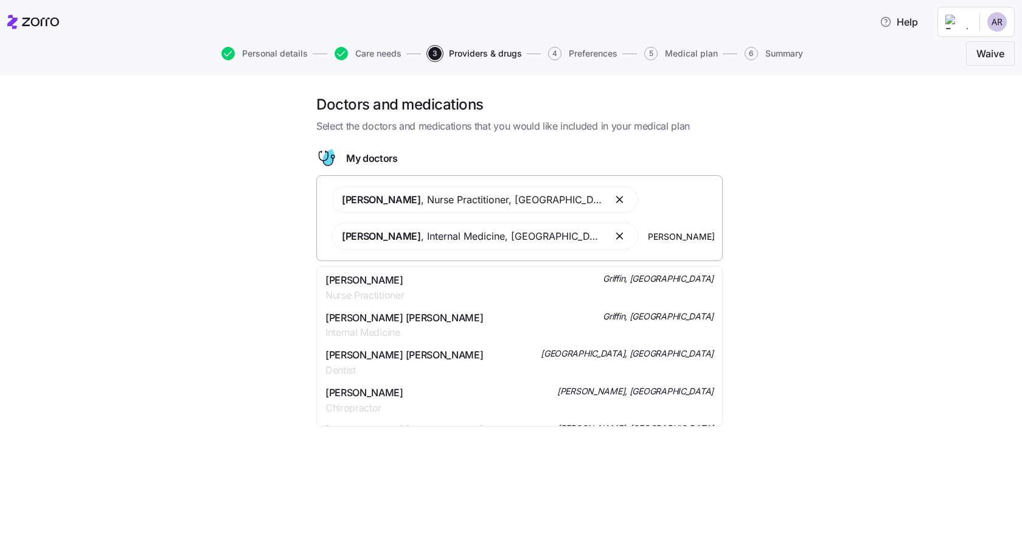
click at [404, 285] on span "Ms. Shaune I Fuller-gonzalez" at bounding box center [365, 280] width 78 height 15
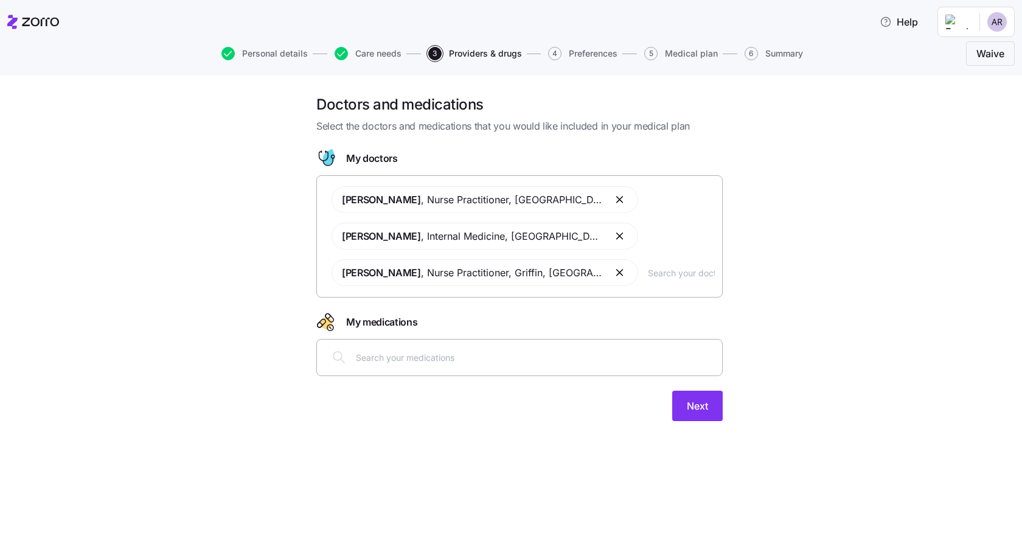
click at [448, 358] on input "text" at bounding box center [535, 356] width 359 height 13
paste input "Josh Peugh"
type input "Josh Peugh"
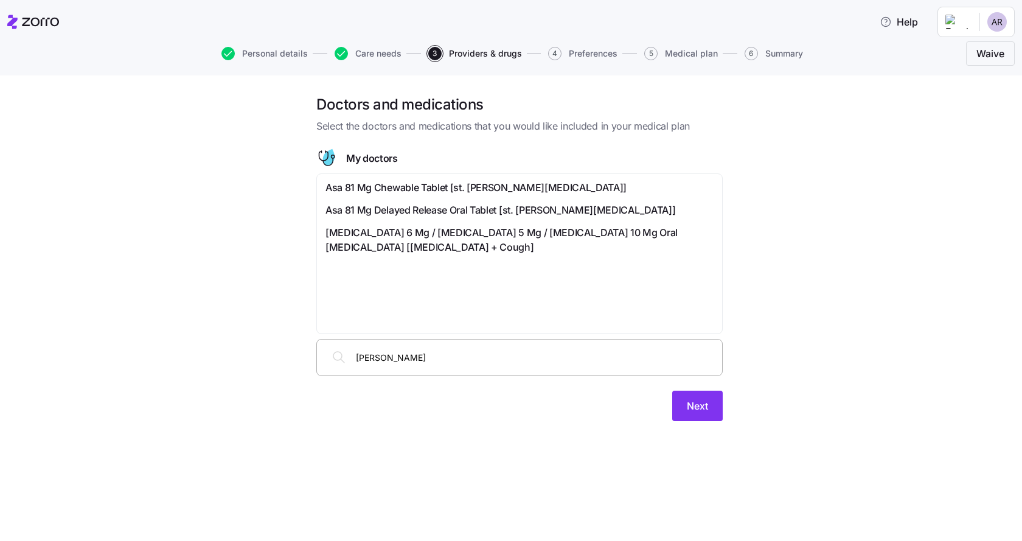
drag, startPoint x: 436, startPoint y: 357, endPoint x: 220, endPoint y: 341, distance: 216.6
click at [220, 341] on div "Doctors and medications Select the doctors and medications that you would like …" at bounding box center [519, 265] width 971 height 341
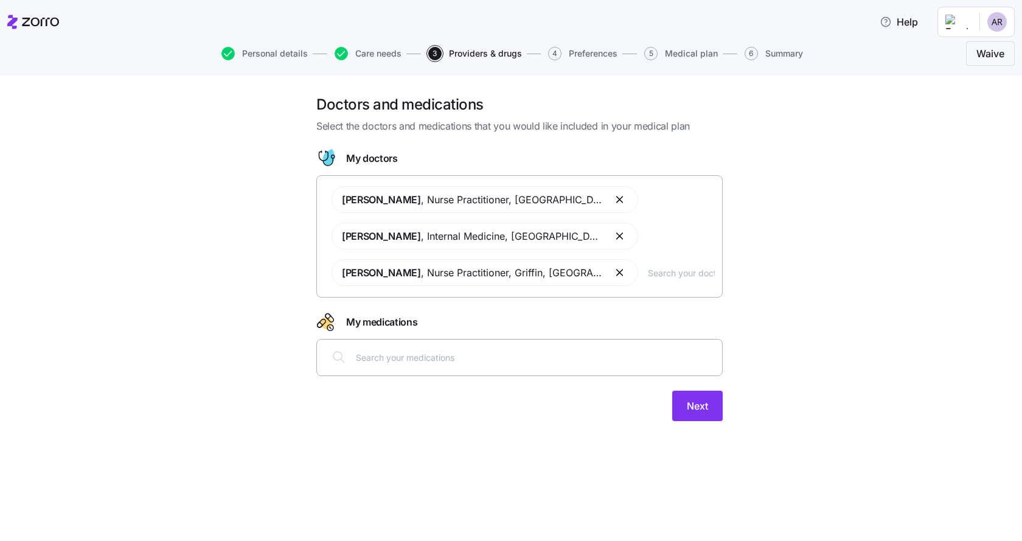
click at [668, 280] on div "Mrs. Rhonda Brooks , Nurse Practitioner , Barnesville, GA Dr. Erinn Renee Harri…" at bounding box center [519, 236] width 391 height 114
paste input "Josh Peugh"
type input "Josh Peugh"
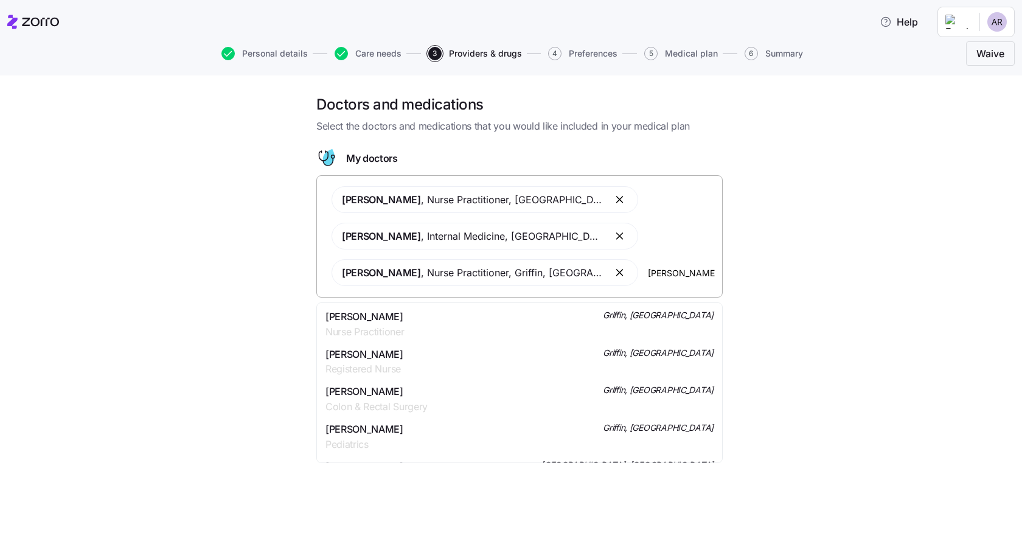
click at [431, 322] on div "Joshua Douglas Peugh Nurse Practitioner Griffin, GA" at bounding box center [520, 324] width 388 height 30
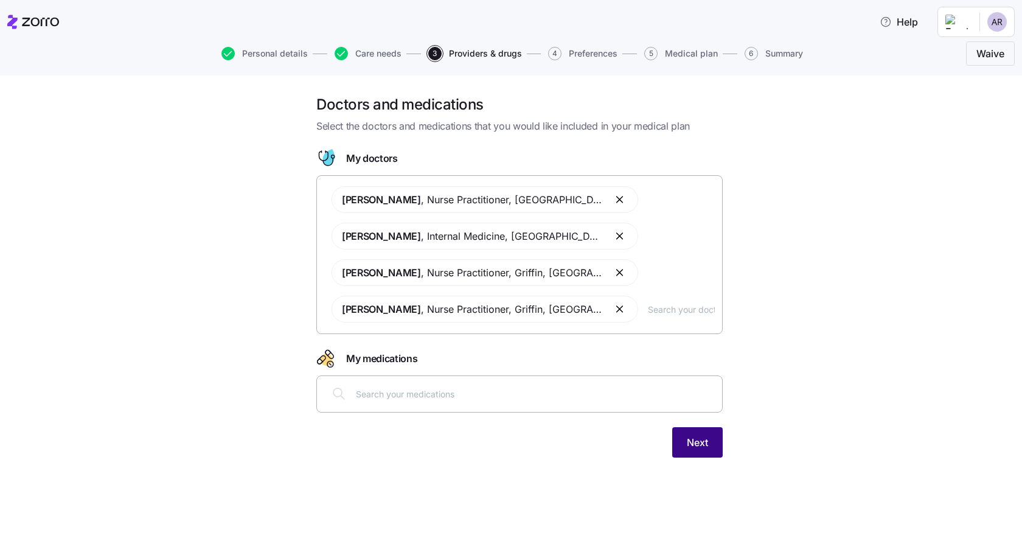
click at [711, 441] on button "Next" at bounding box center [697, 442] width 50 height 30
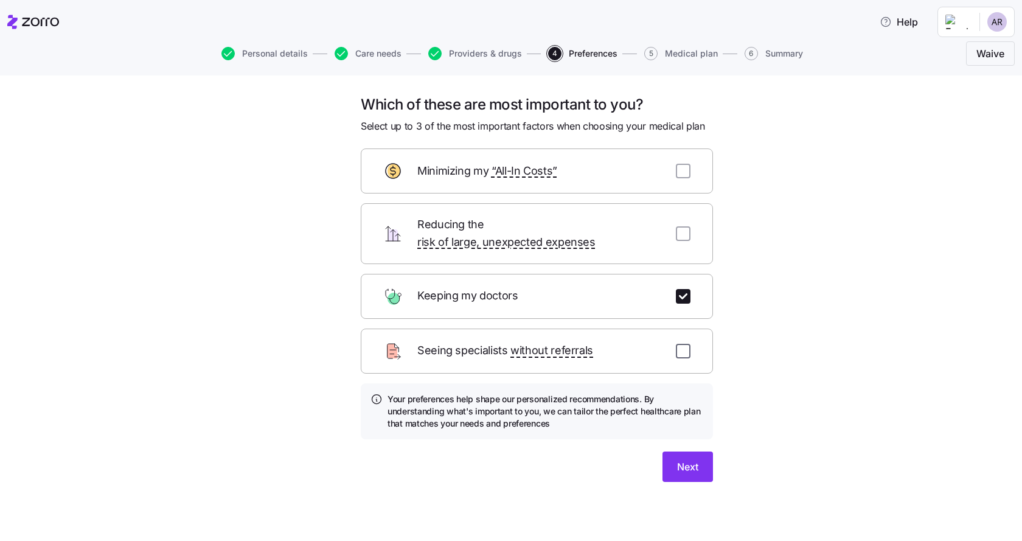
click at [684, 344] on input "checkbox" at bounding box center [683, 351] width 15 height 15
checkbox input "true"
click at [696, 451] on button "Next" at bounding box center [688, 466] width 50 height 30
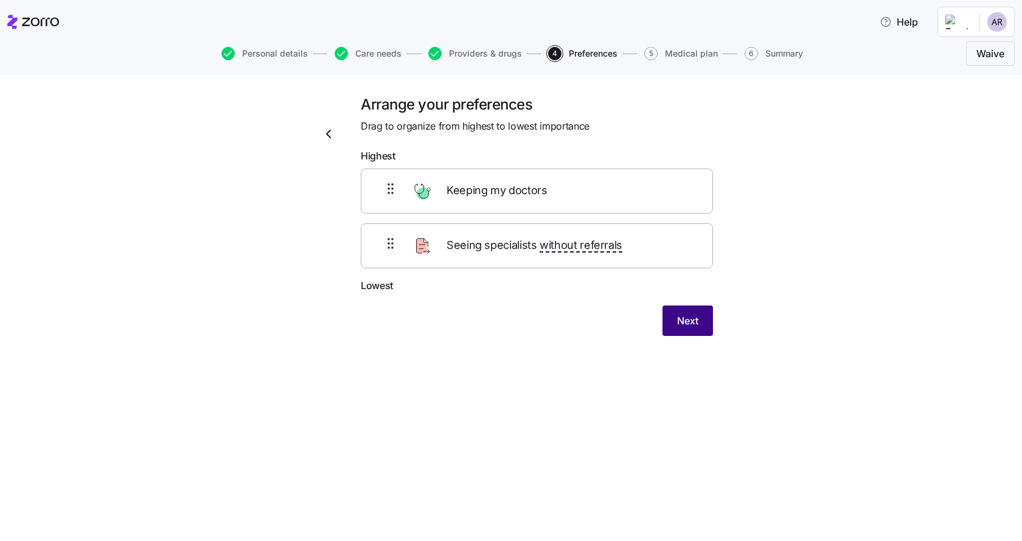
click at [693, 316] on span "Next" at bounding box center [687, 320] width 21 height 15
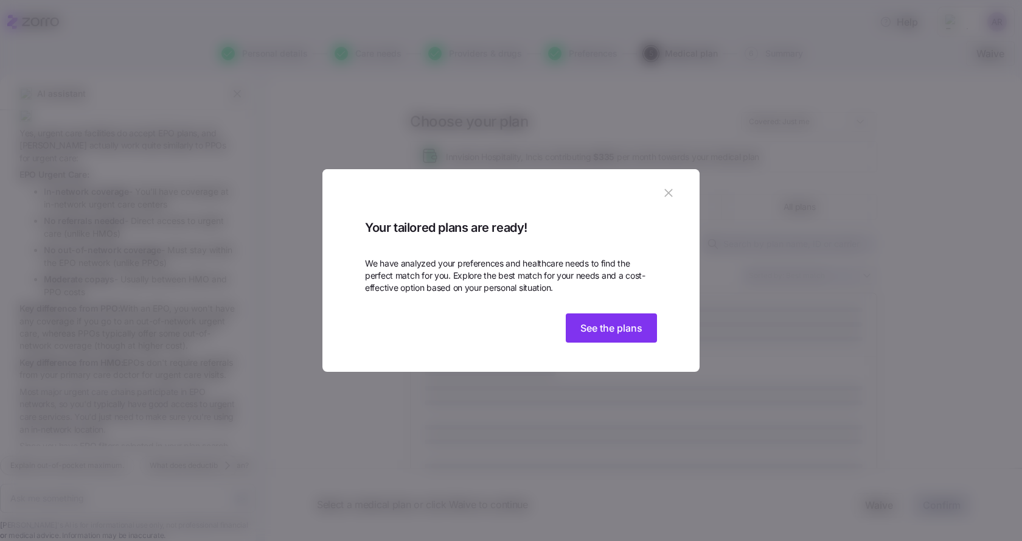
scroll to position [3133, 0]
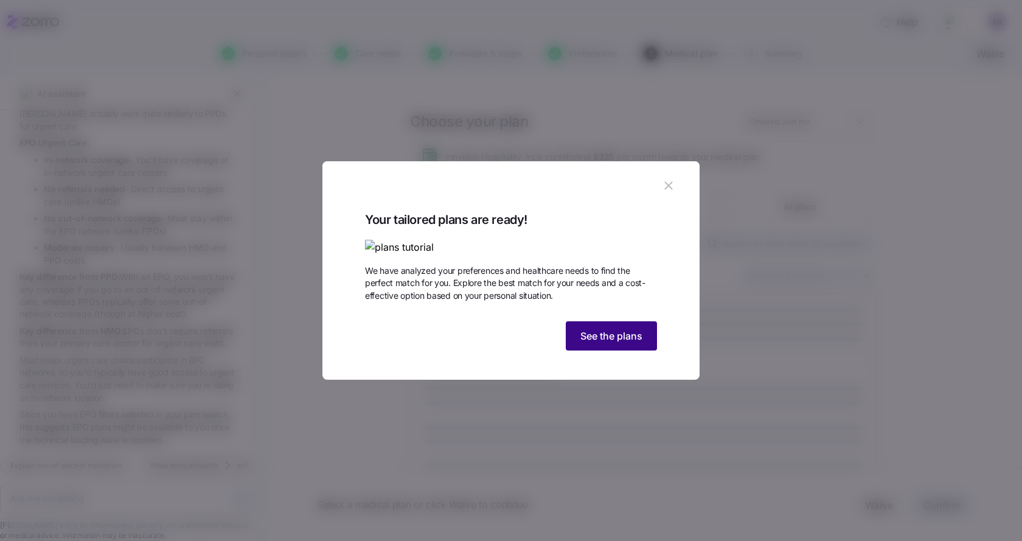
click at [591, 343] on span "See the plans" at bounding box center [611, 336] width 62 height 15
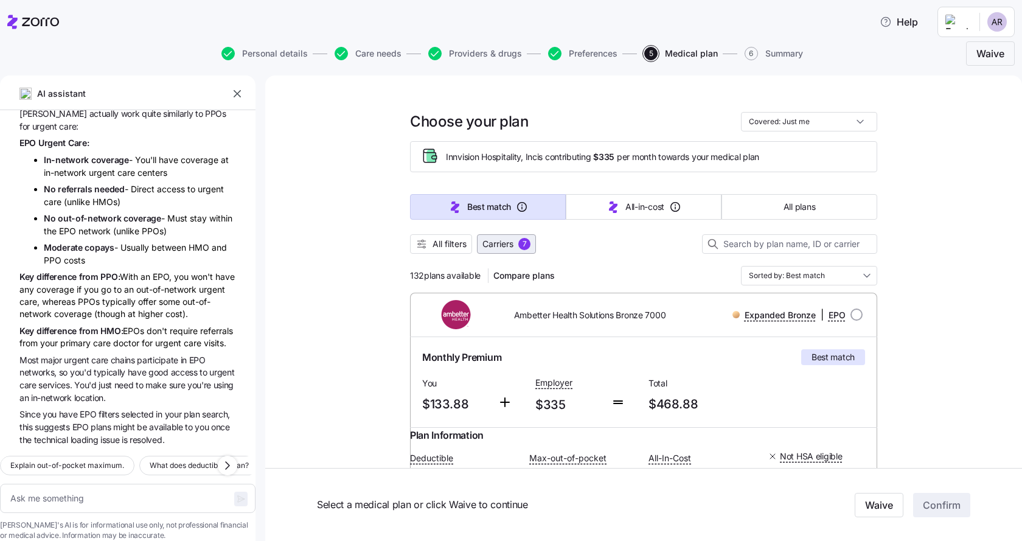
click at [514, 239] on span "Carriers 7" at bounding box center [506, 244] width 48 height 12
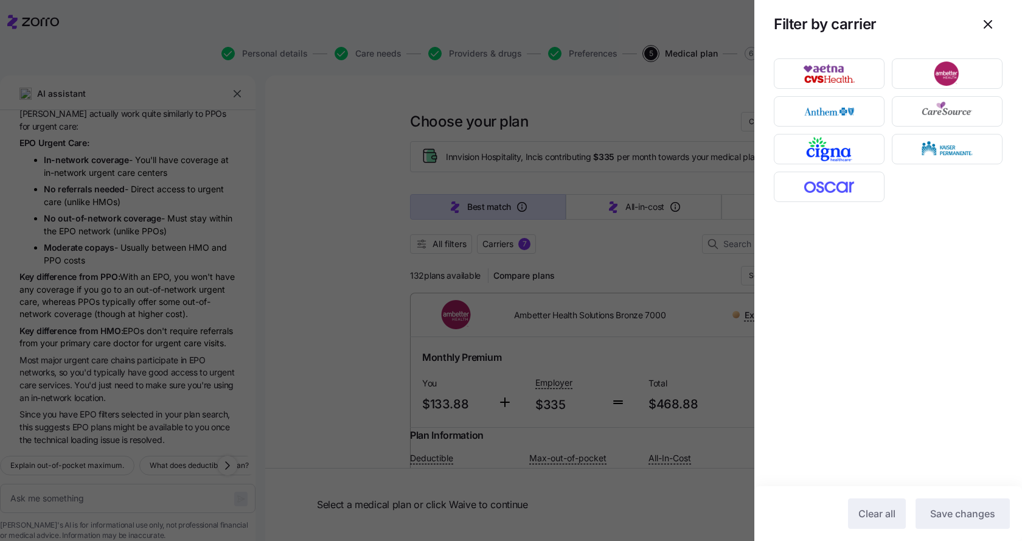
click at [348, 243] on div at bounding box center [511, 270] width 1022 height 541
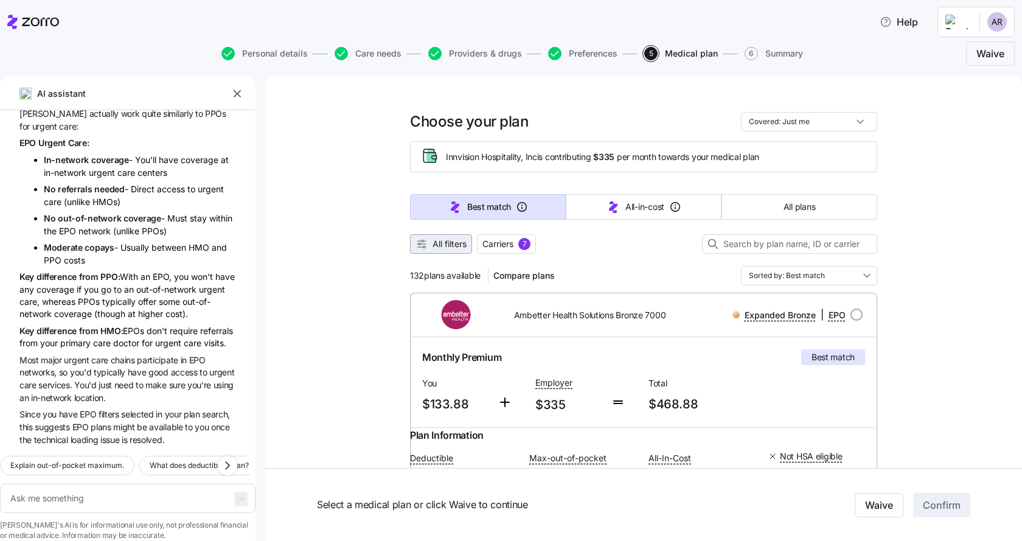
click at [432, 236] on button "All filters" at bounding box center [441, 243] width 62 height 19
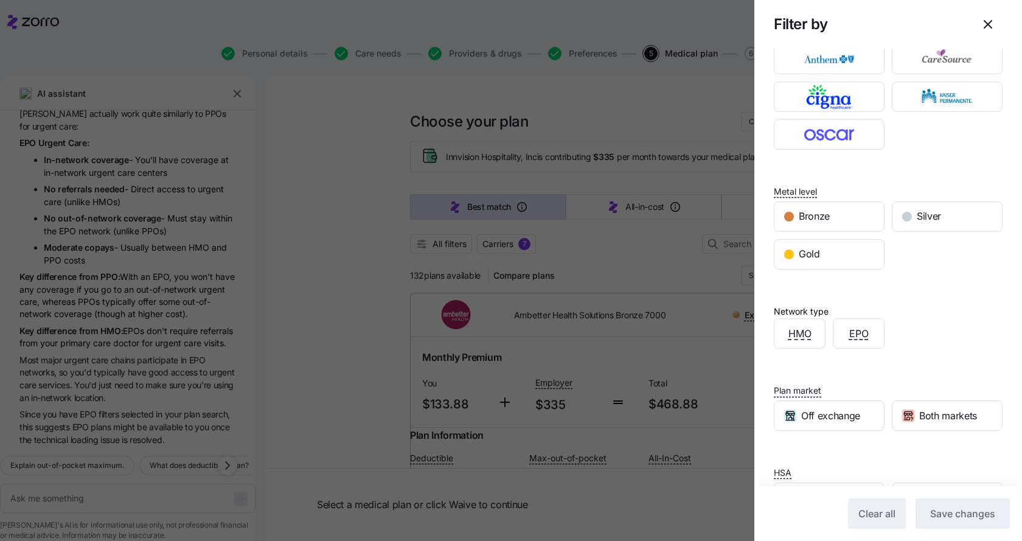
scroll to position [114, 0]
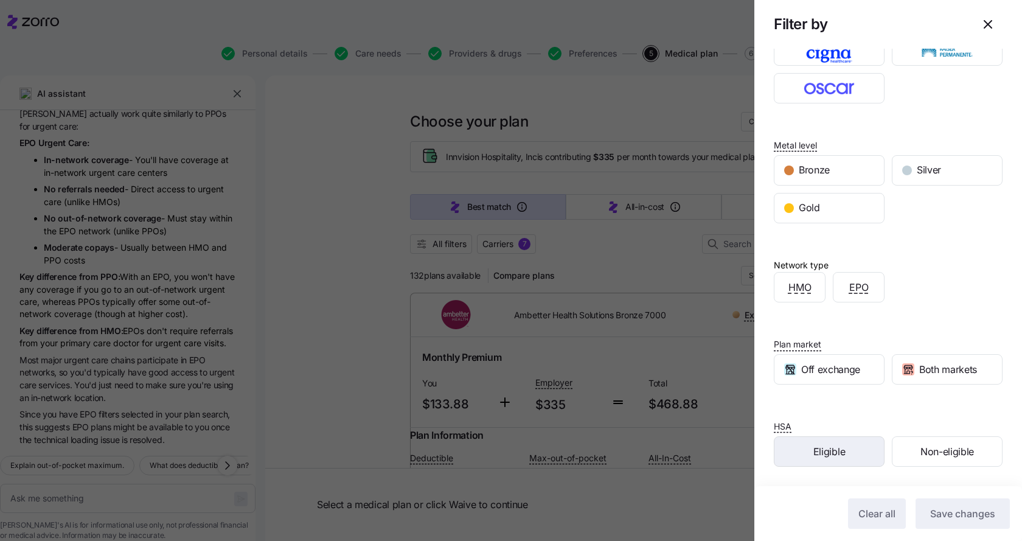
click at [846, 456] on div "Eligible" at bounding box center [830, 451] width 110 height 29
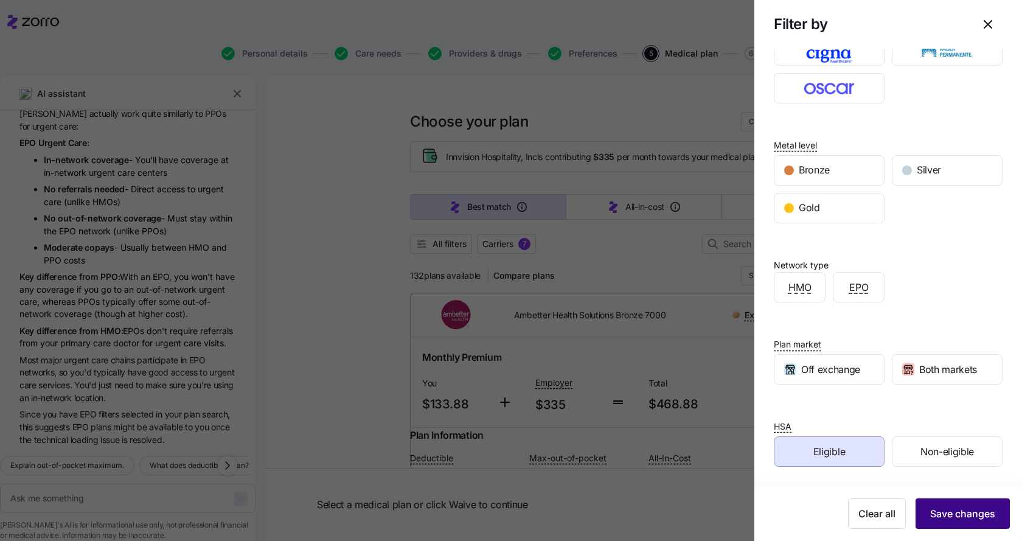
click at [988, 514] on button "Save changes" at bounding box center [963, 513] width 94 height 30
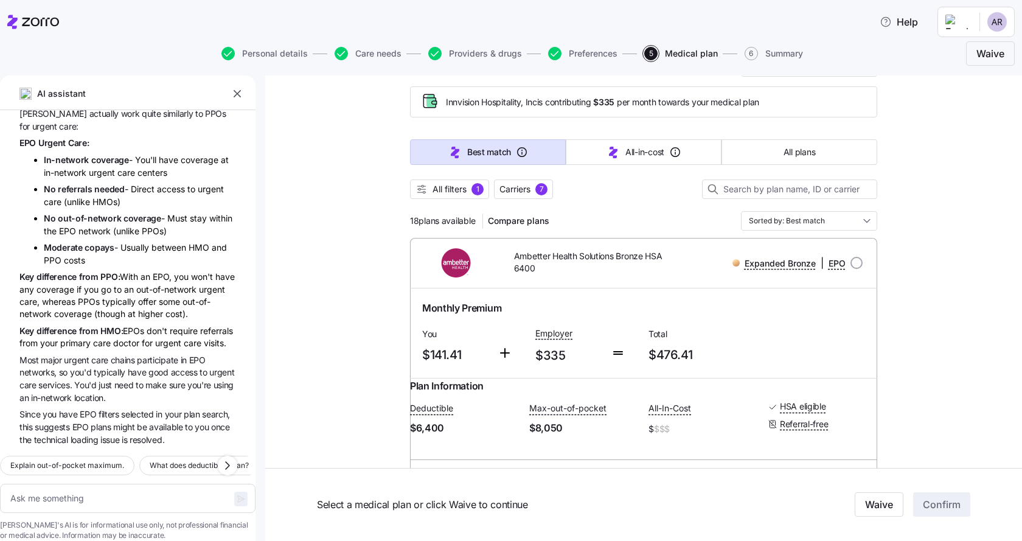
scroll to position [0, 0]
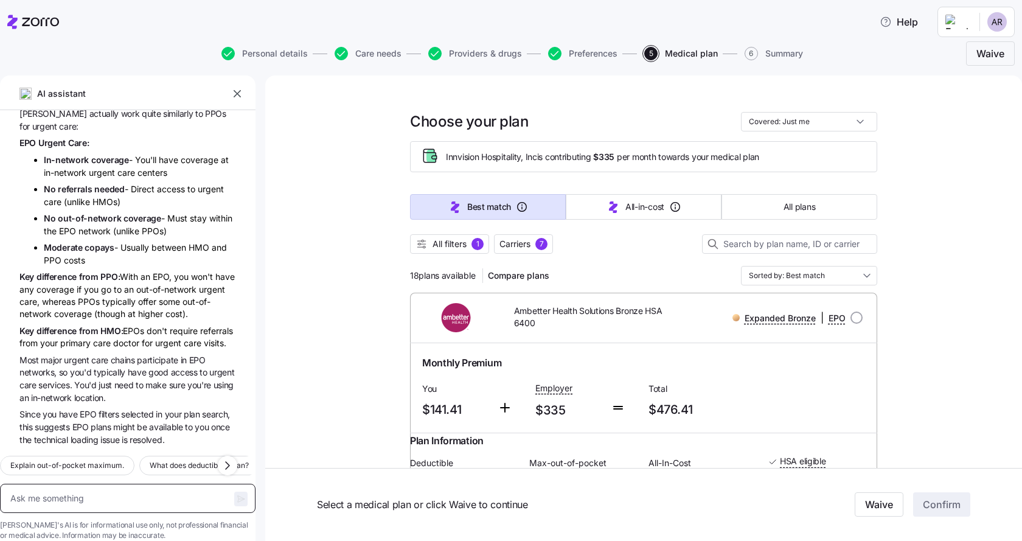
click at [113, 484] on textarea at bounding box center [128, 498] width 256 height 29
type textarea "x"
type textarea "W"
type textarea "x"
type textarea "Wh"
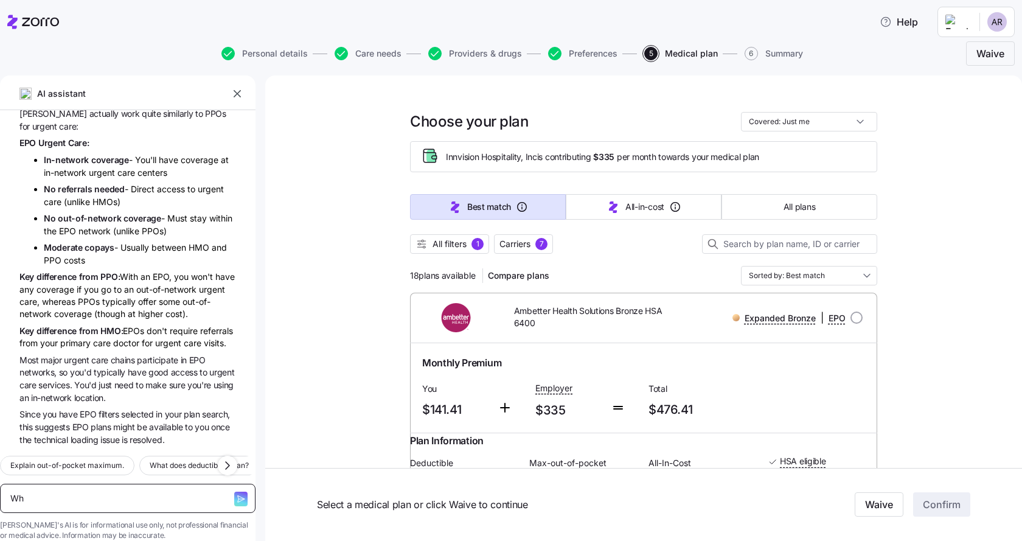
type textarea "x"
type textarea "What"
type textarea "x"
type textarea "What"
type textarea "x"
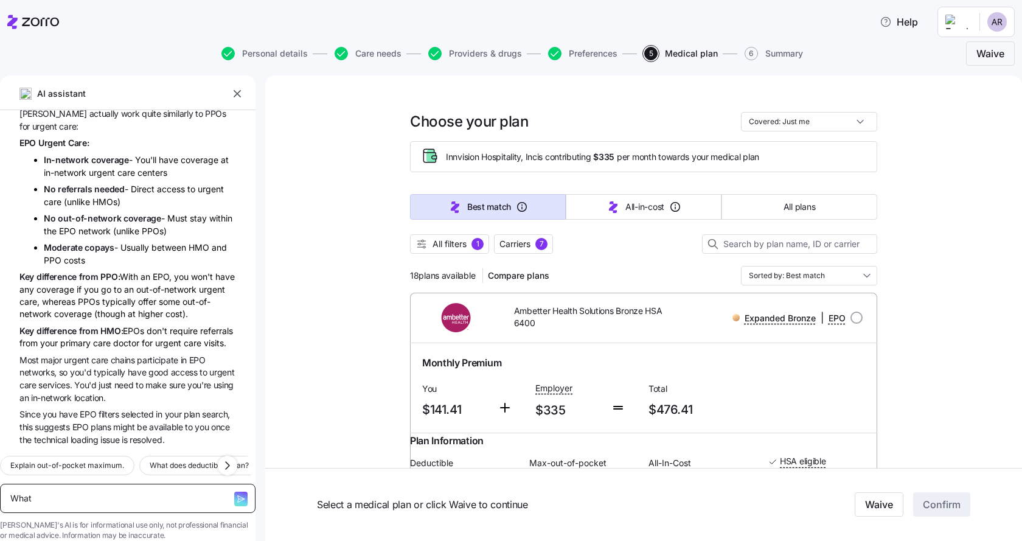
type textarea "What i"
type textarea "x"
type textarea "What is"
type textarea "x"
type textarea "What is"
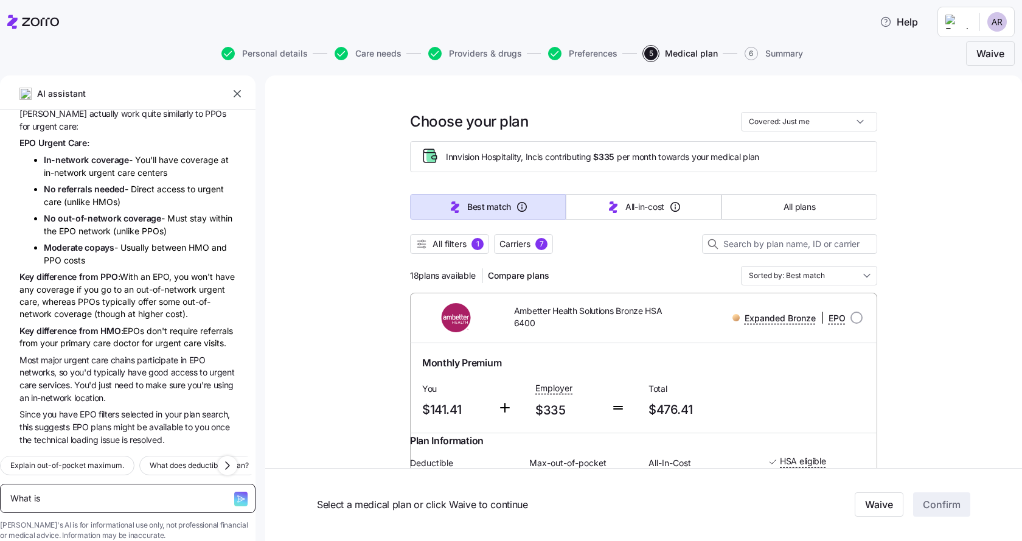
type textarea "x"
type textarea "What is mo"
type textarea "x"
type textarea "What is mor"
type textarea "x"
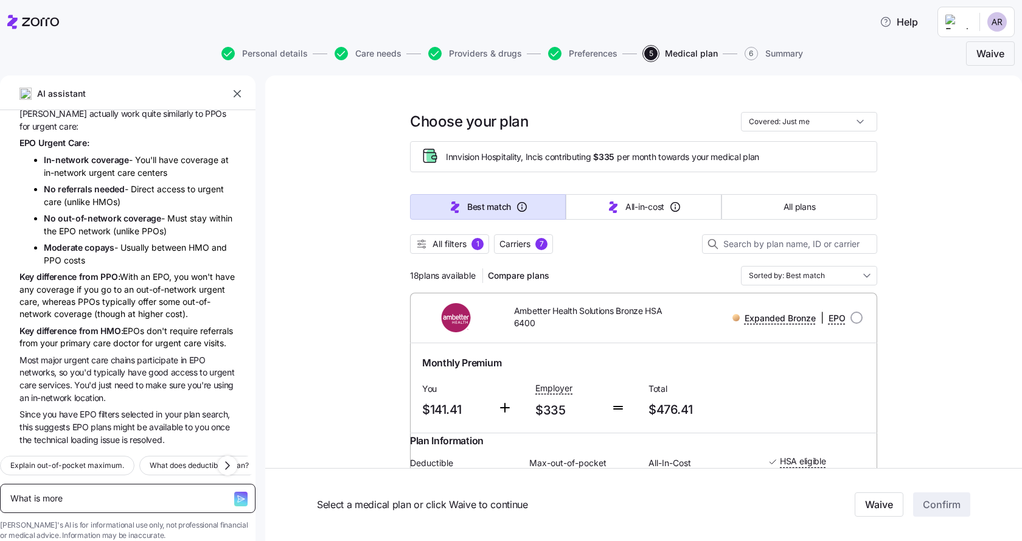
type textarea "What is more"
type textarea "x"
type textarea "What is more f"
type textarea "x"
type textarea "What is more fl"
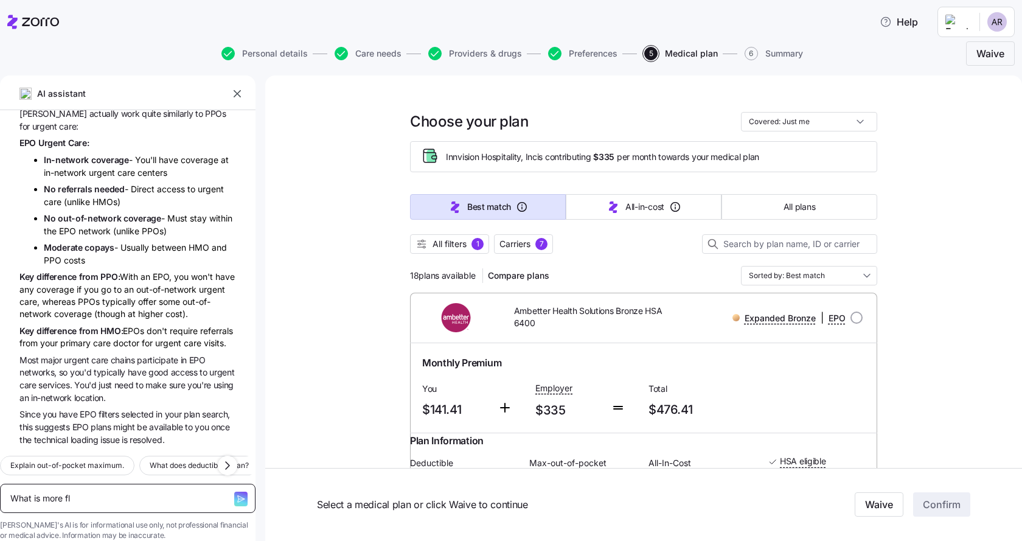
type textarea "x"
type textarea "What is more fle"
type textarea "x"
type textarea "What is more flex"
type textarea "x"
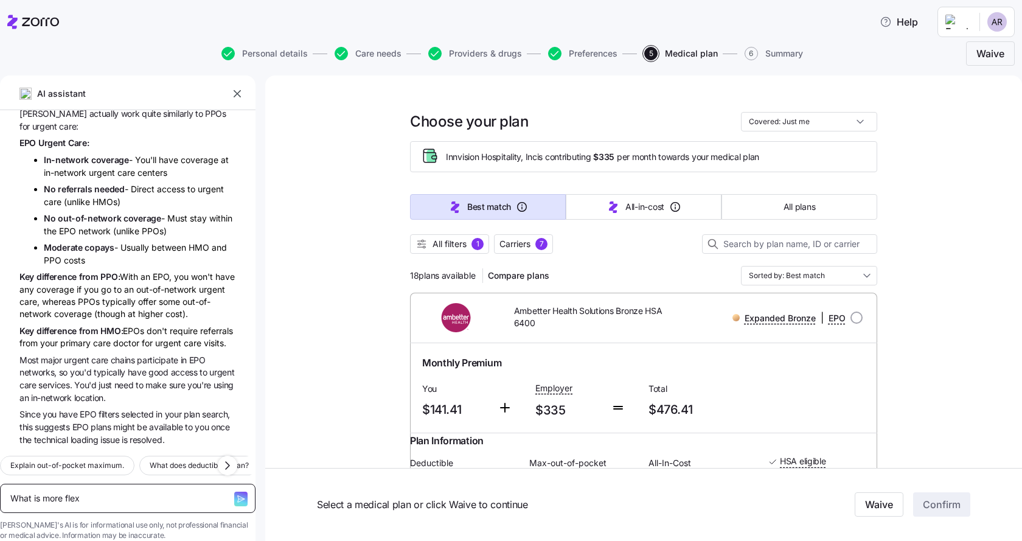
type textarea "What is more flexi"
type textarea "x"
type textarea "What is more flexib"
type textarea "x"
type textarea "What is more flexibl"
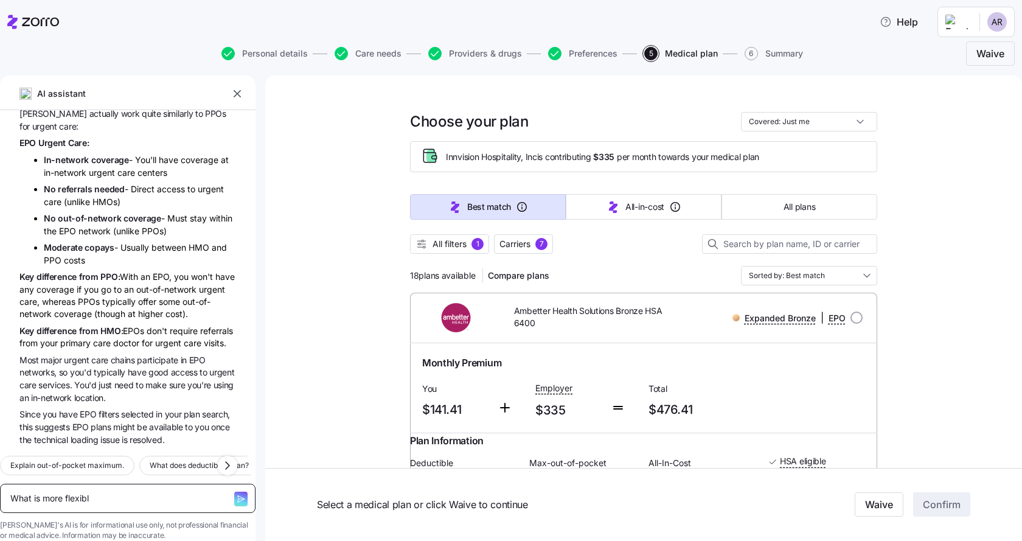
type textarea "x"
type textarea "What is more flexible"
type textarea "x"
type textarea "What is more flexible,"
type textarea "x"
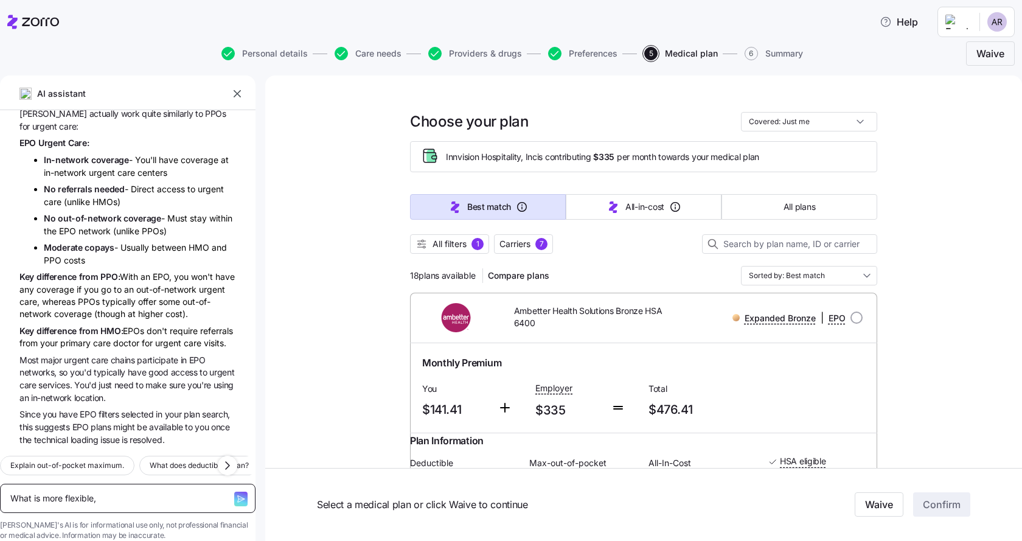
type textarea "What is more flexible, a"
type textarea "x"
type textarea "What is more flexible, an"
type textarea "x"
type textarea "What is more flexible, an"
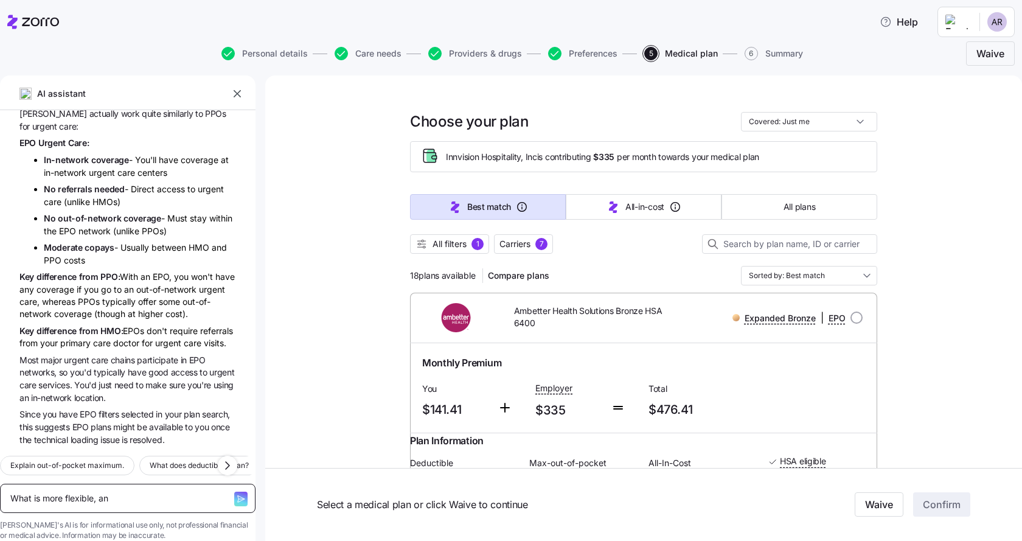
type textarea "x"
type textarea "What is more flexible, an H"
type textarea "x"
type textarea "What is more flexible, an HM"
type textarea "x"
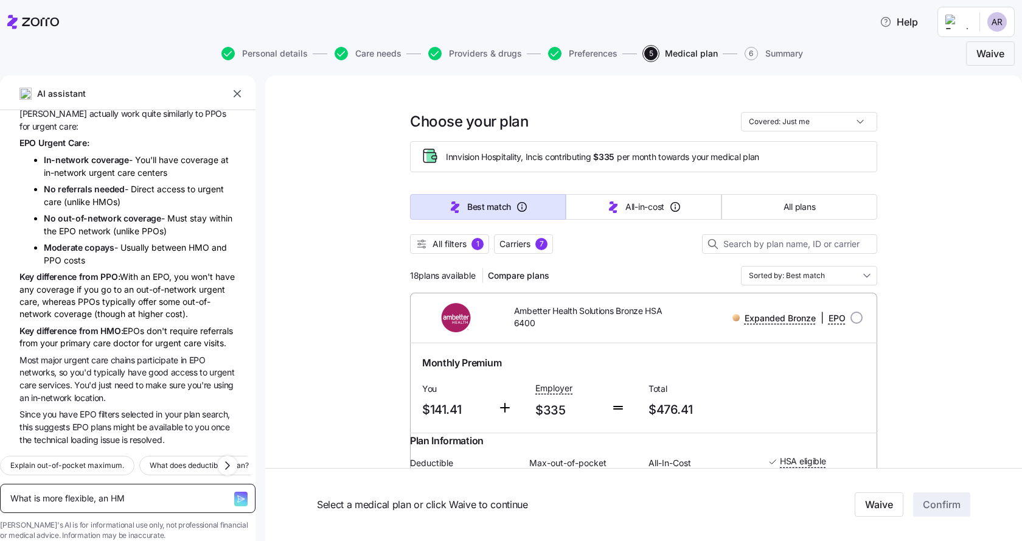
type textarea "What is more flexible, an HMO"
type textarea "x"
type textarea "What is more flexible, an HMO"
type textarea "x"
type textarea "What is more flexible, an HMO o"
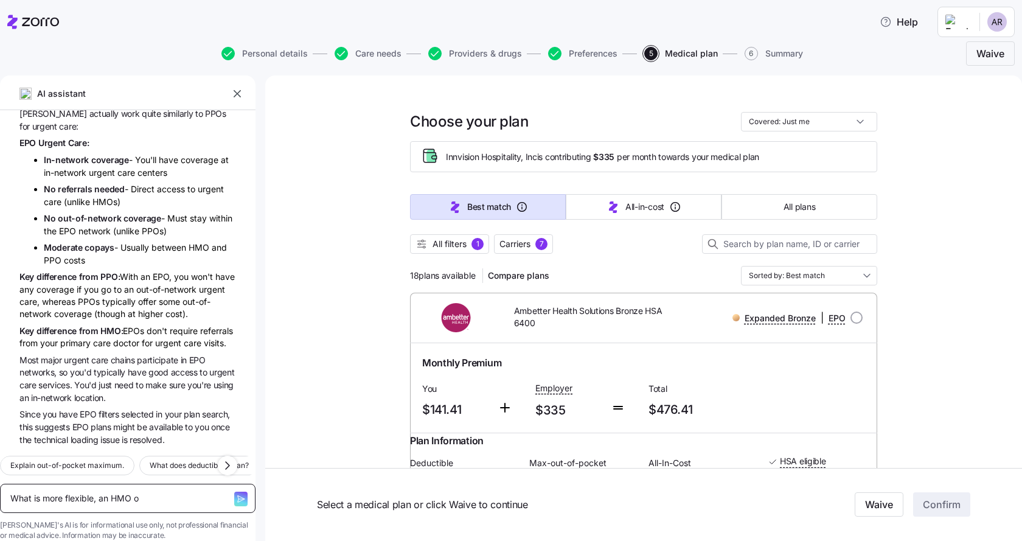
type textarea "x"
type textarea "What is more flexible, an HMO or"
type textarea "x"
type textarea "What is more flexible, an HMO or"
type textarea "x"
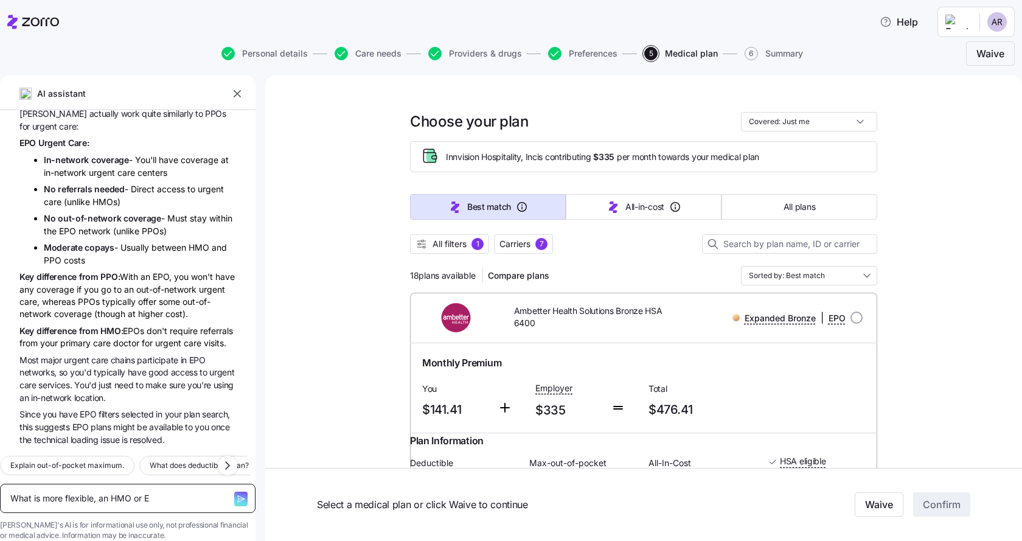
type textarea "What is more flexible, an HMO or EP"
type textarea "x"
type textarea "What is more flexible, an HMO or EPO"
type textarea "x"
type textarea "What is more flexible, an HMO or EPO?"
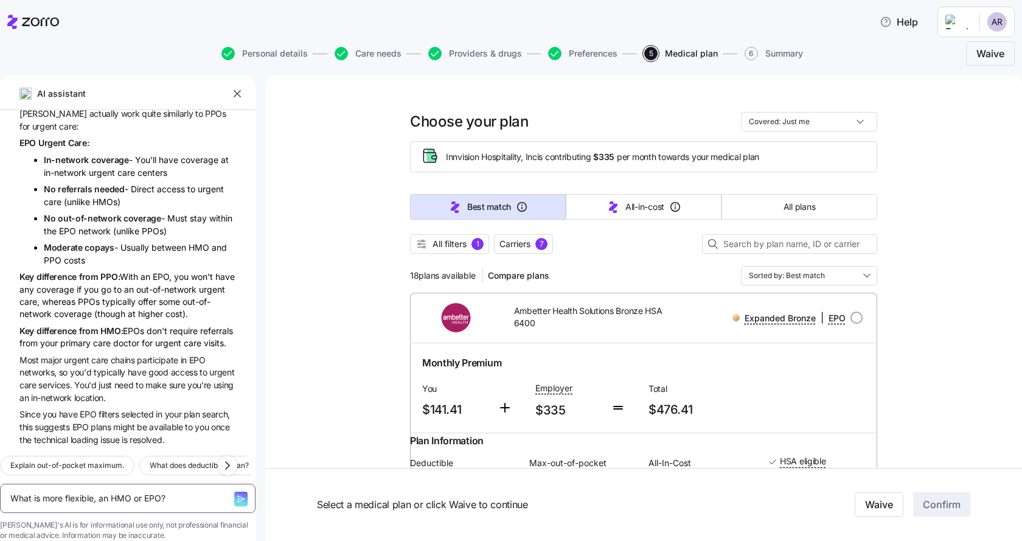
type textarea "x"
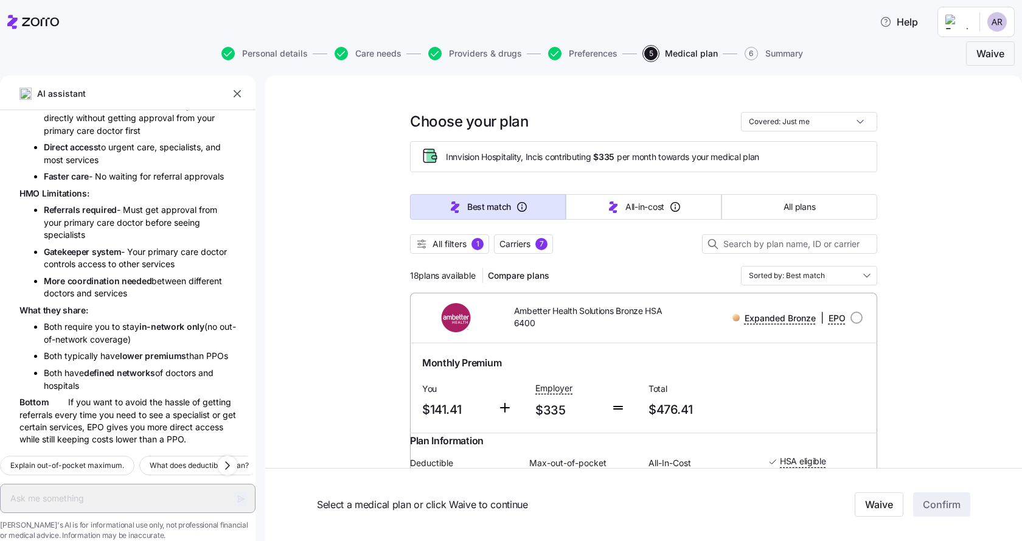
scroll to position [3624, 0]
type textarea "x"
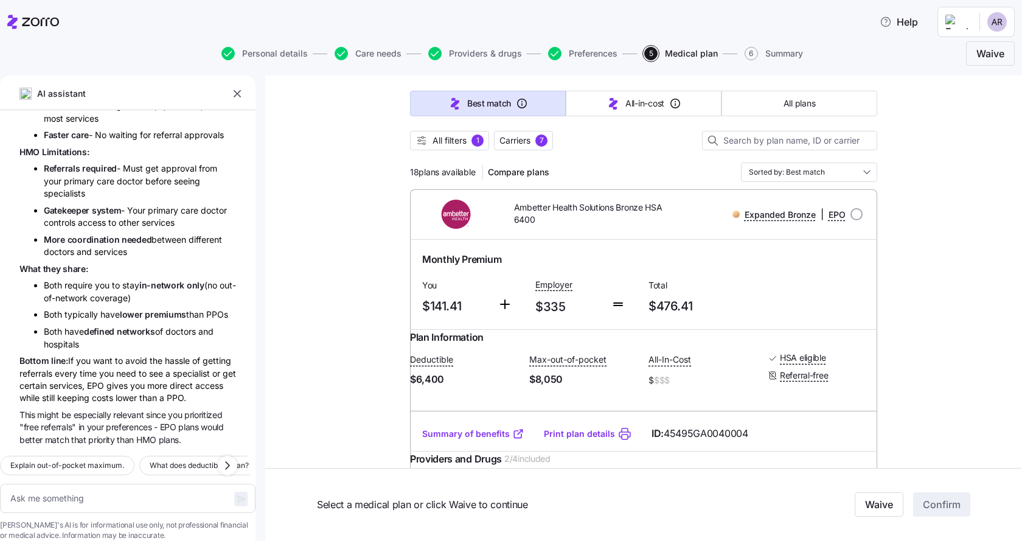
scroll to position [0, 0]
